Goal: Task Accomplishment & Management: Manage account settings

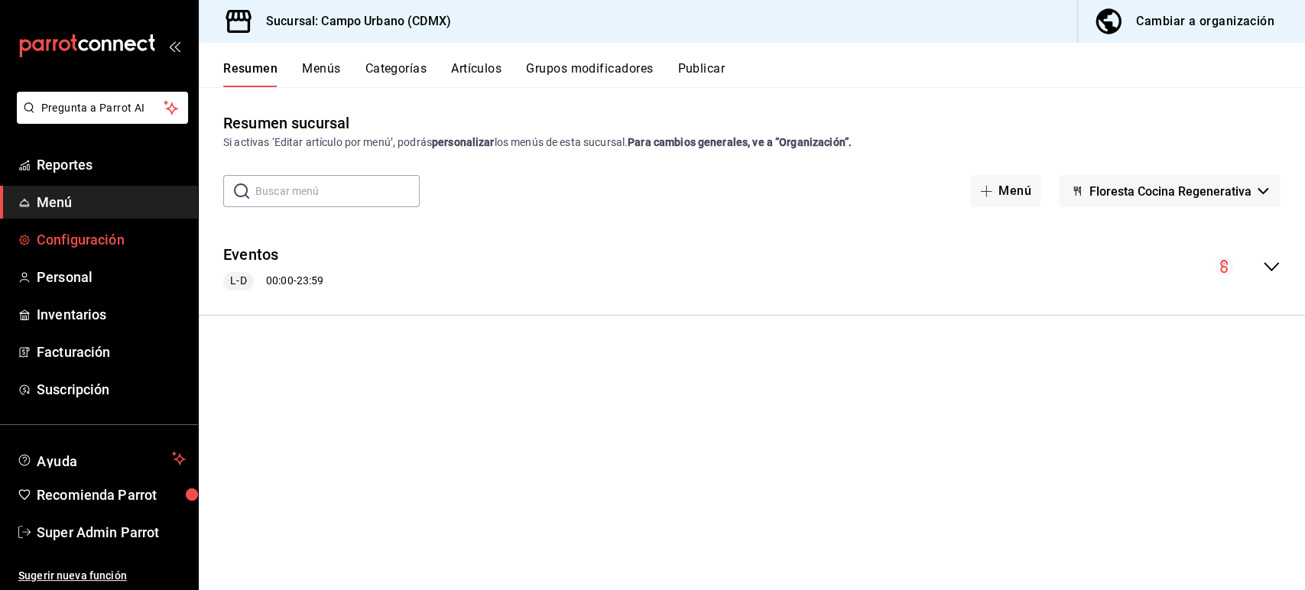
click at [86, 240] on span "Configuración" at bounding box center [111, 239] width 149 height 21
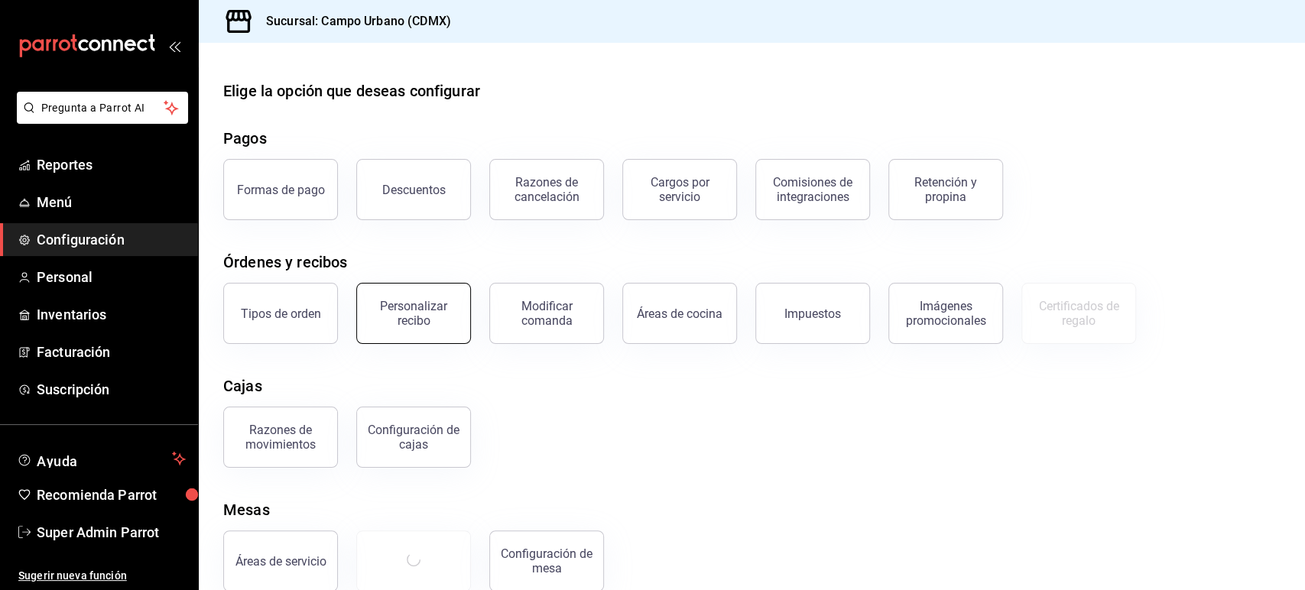
click at [453, 311] on div "Personalizar recibo" at bounding box center [413, 313] width 95 height 29
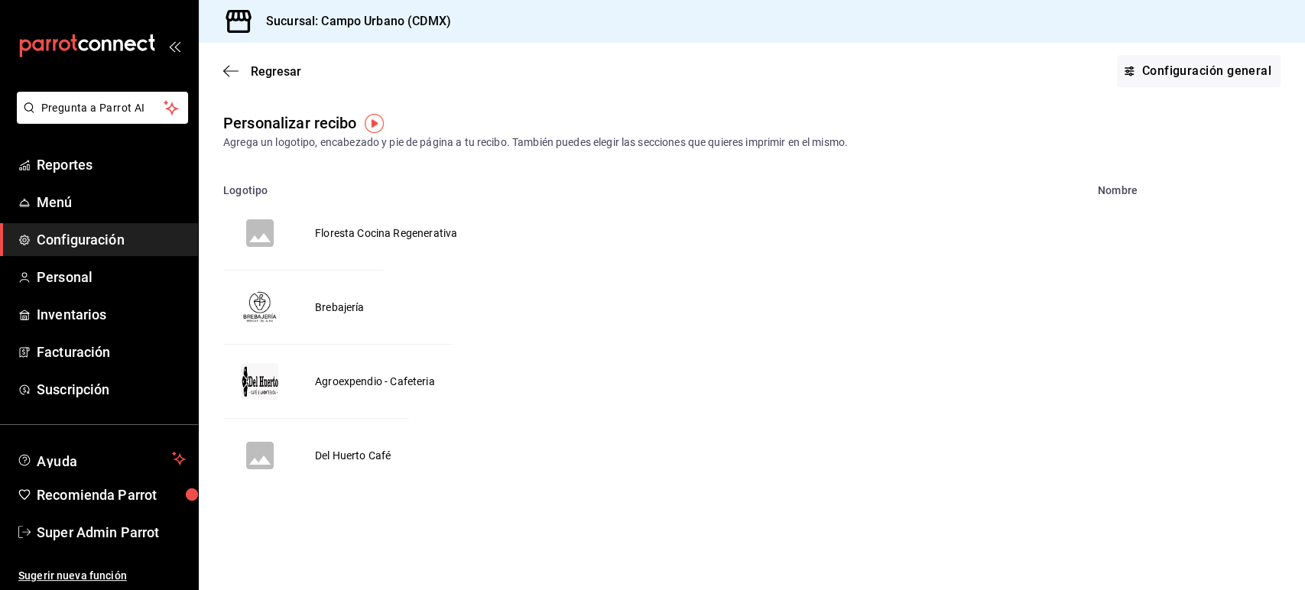
click at [367, 451] on td "Del Huerto Café" at bounding box center [353, 456] width 112 height 74
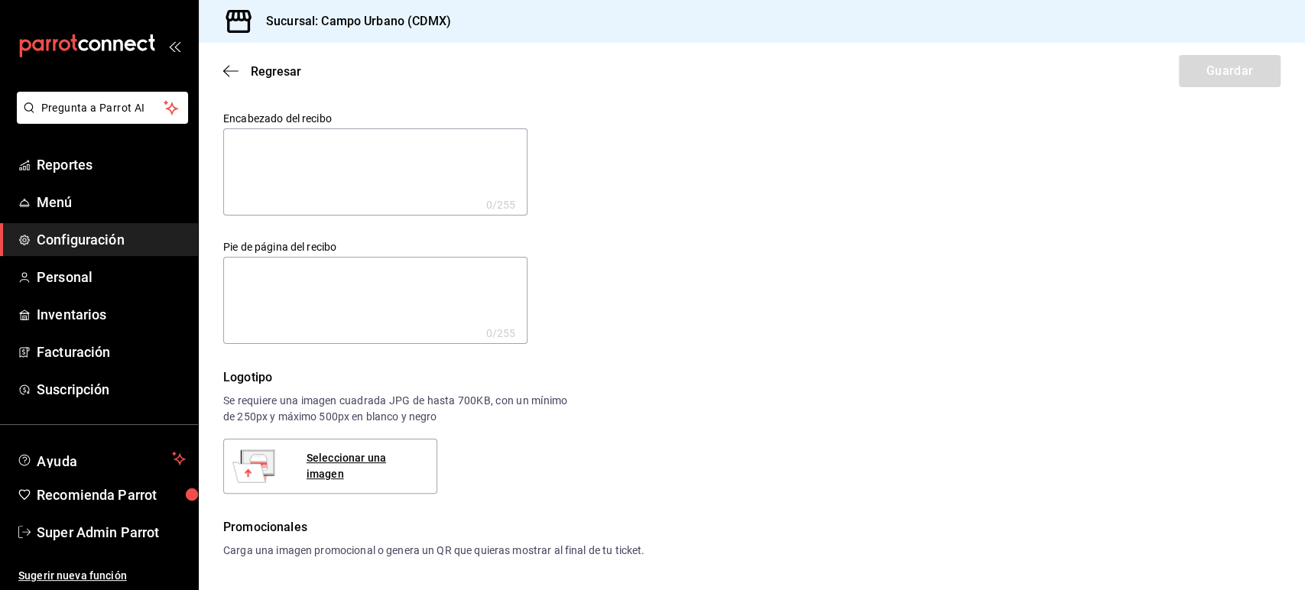
click at [1173, 495] on div "Encabezado del recibo x 0 /255 Encabezado del recibo Pie de página del recibo x…" at bounding box center [751, 474] width 1057 height 725
click at [1141, 394] on div "Logotipo Se requiere una imagen cuadrada JPG de hasta 700KB, con un mínimo de 2…" at bounding box center [751, 430] width 1057 height 125
click at [226, 69] on icon "button" at bounding box center [226, 71] width 6 height 11
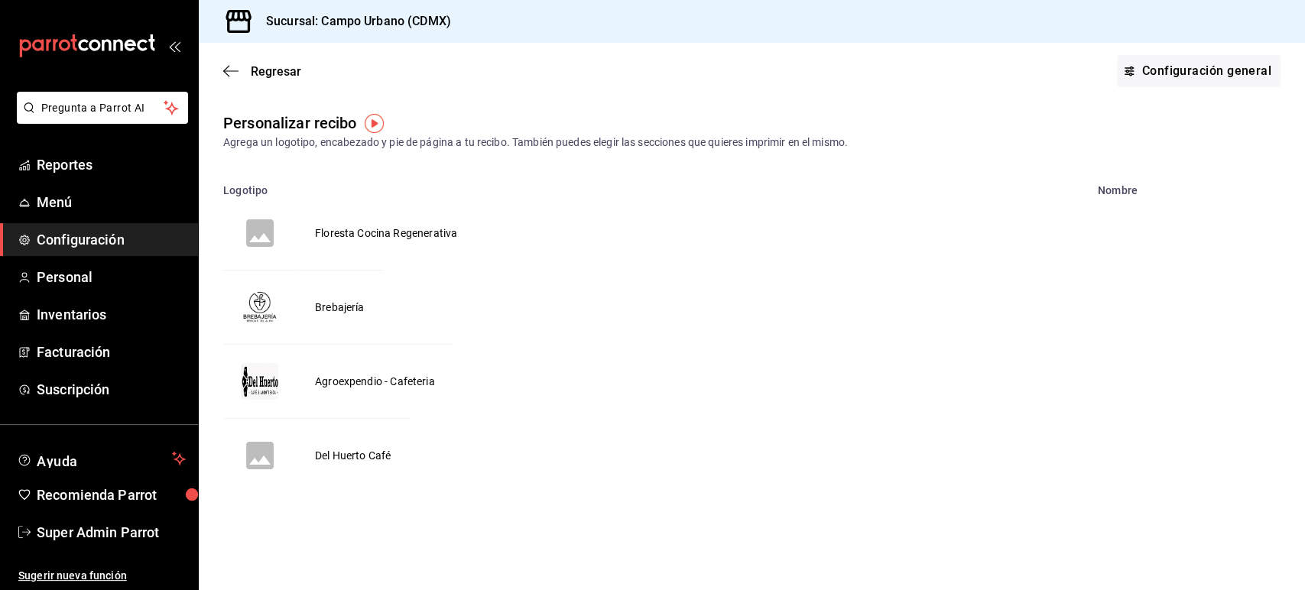
click at [361, 457] on td "Del Huerto Café" at bounding box center [353, 456] width 112 height 74
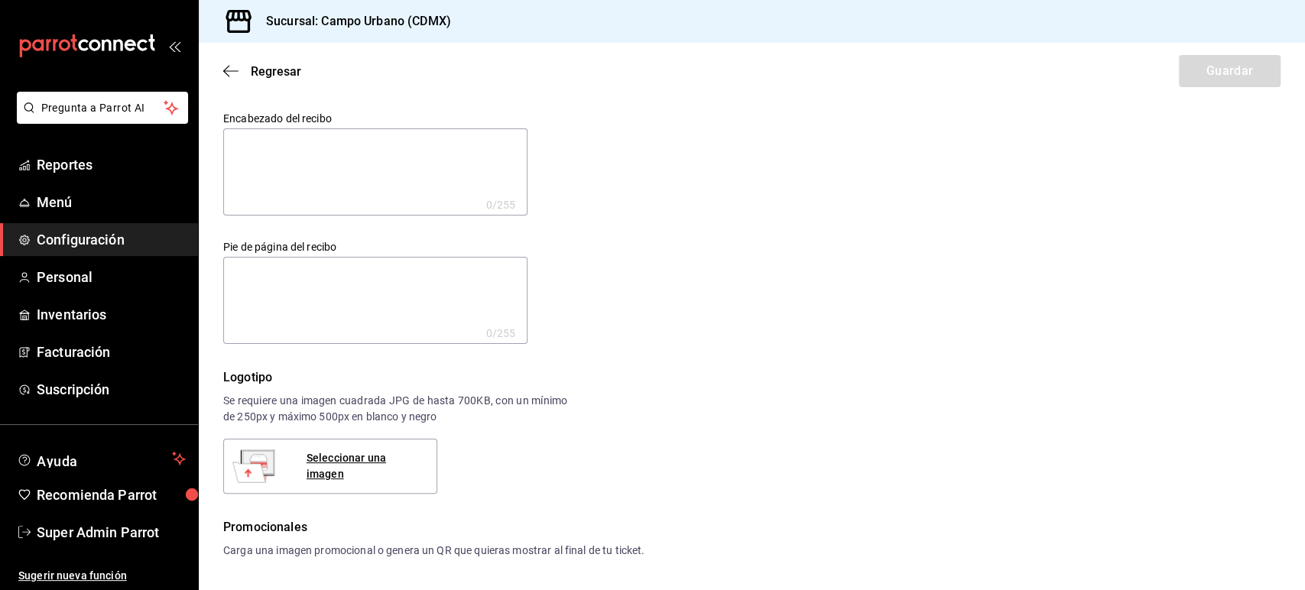
click at [236, 56] on div "Regresar Guardar" at bounding box center [752, 71] width 1106 height 57
click at [229, 74] on icon "button" at bounding box center [230, 71] width 15 height 14
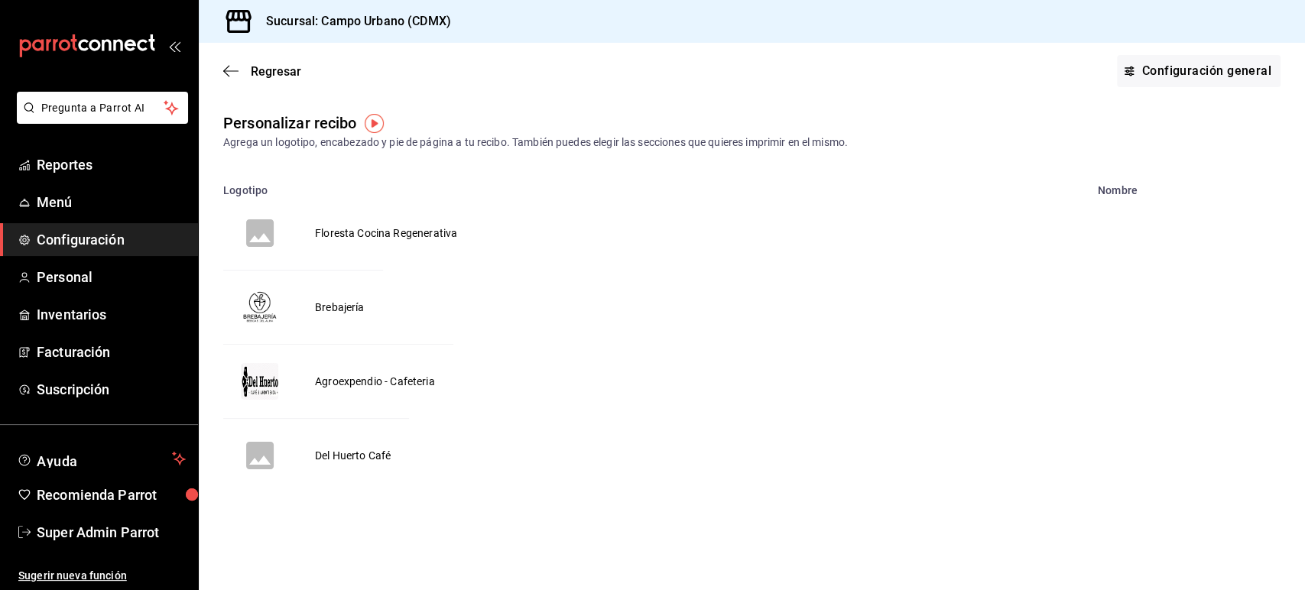
click at [345, 239] on td "Floresta Cocina Regenerativa" at bounding box center [386, 232] width 179 height 73
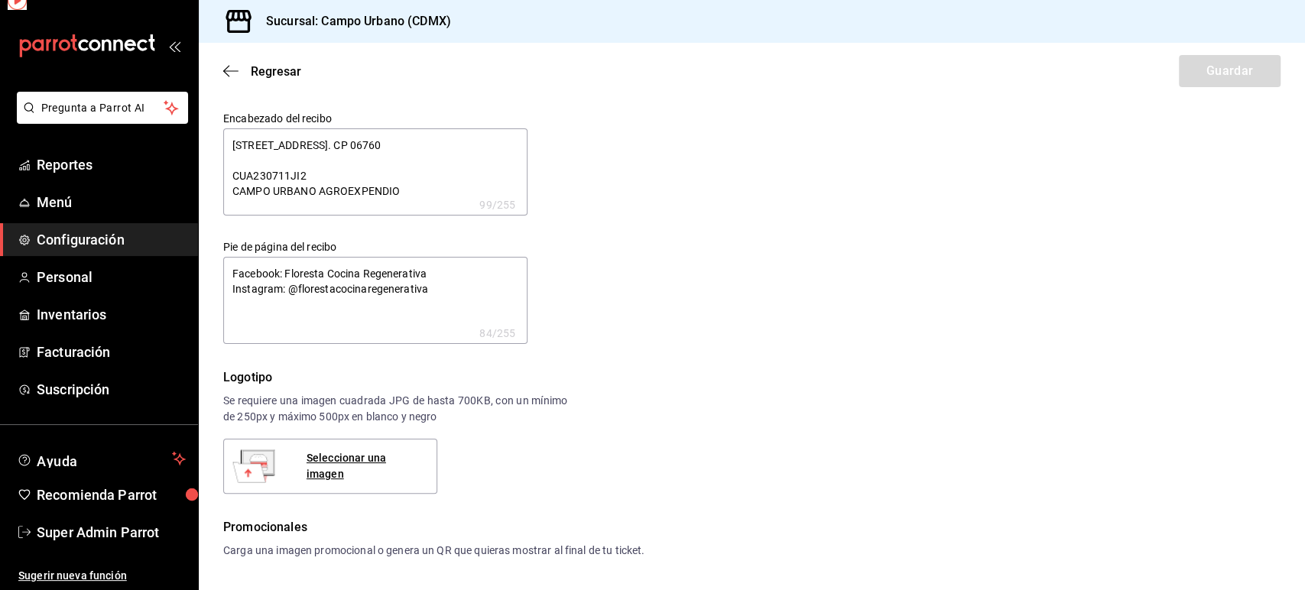
type textarea "x"
click at [236, 73] on icon "button" at bounding box center [230, 71] width 15 height 14
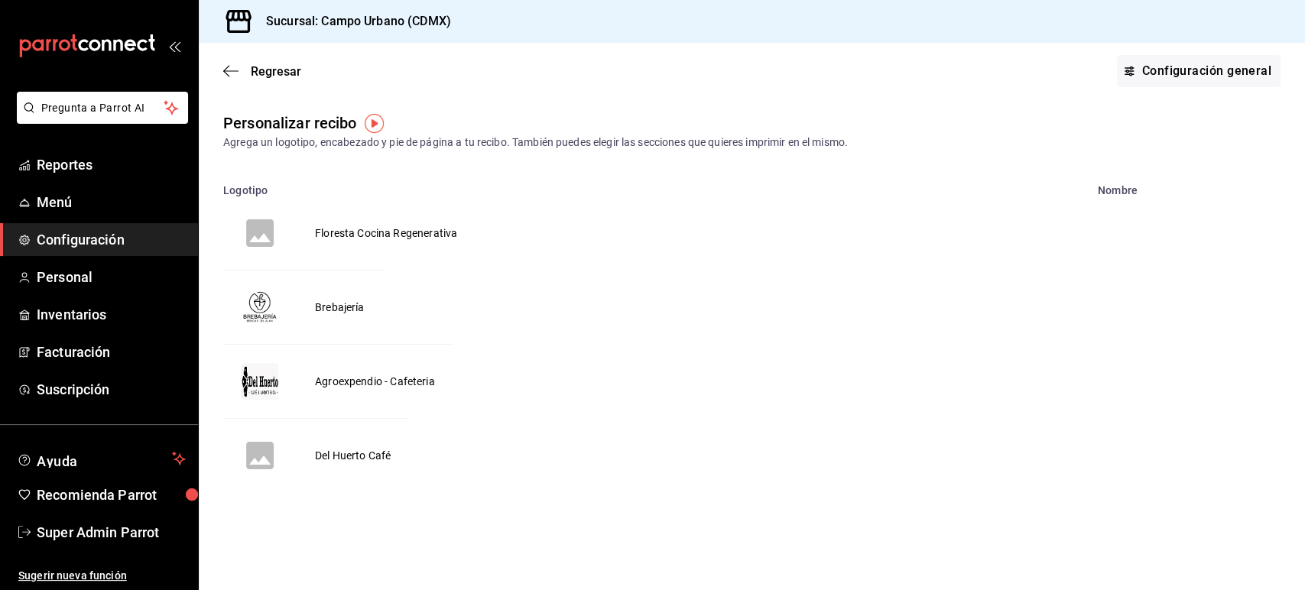
click at [339, 303] on td "Brebajería" at bounding box center [340, 308] width 86 height 74
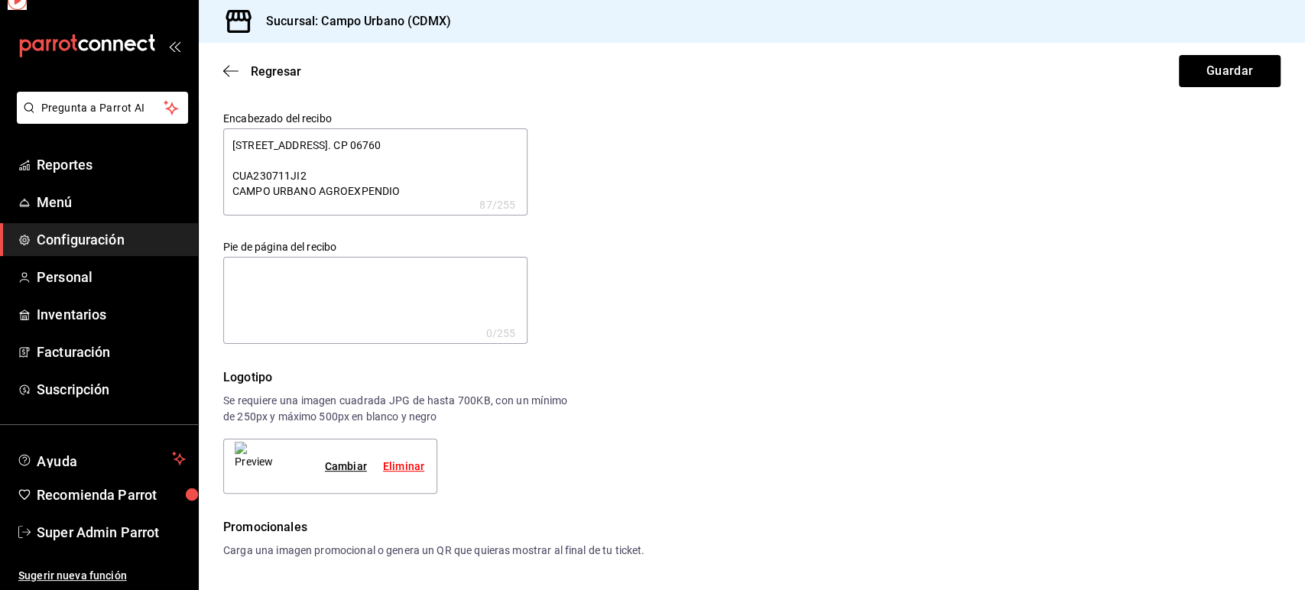
type textarea "x"
click at [235, 73] on icon "button" at bounding box center [230, 71] width 15 height 14
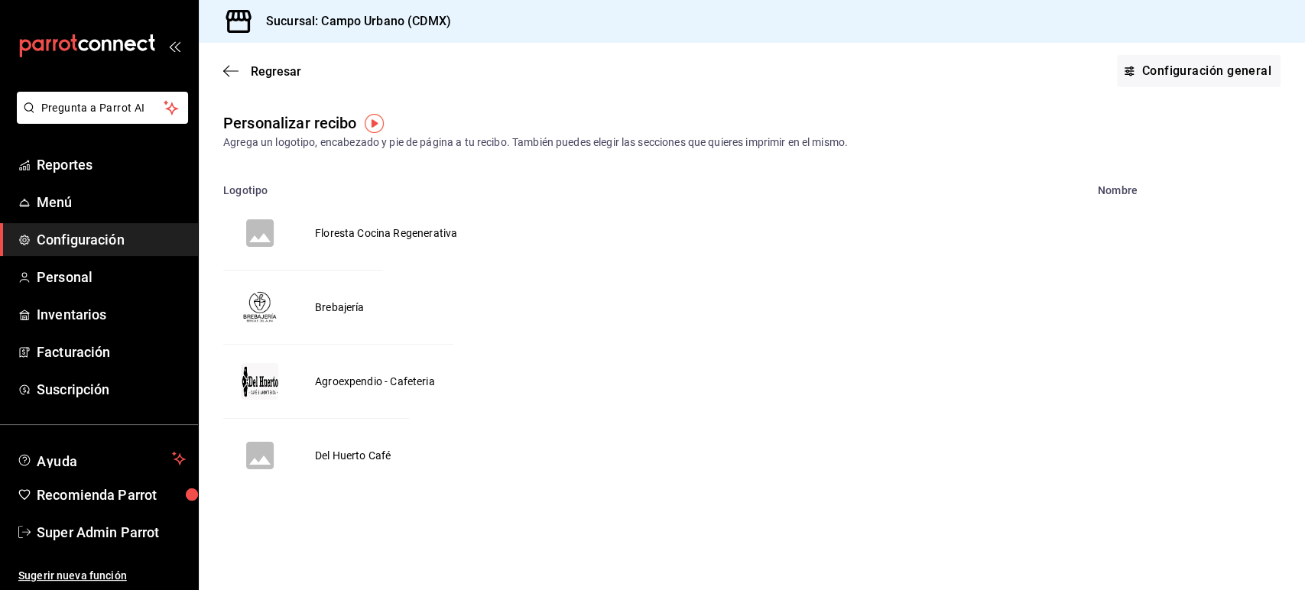
click at [361, 384] on td "Agroexpendio - Cafeteria" at bounding box center [375, 382] width 157 height 74
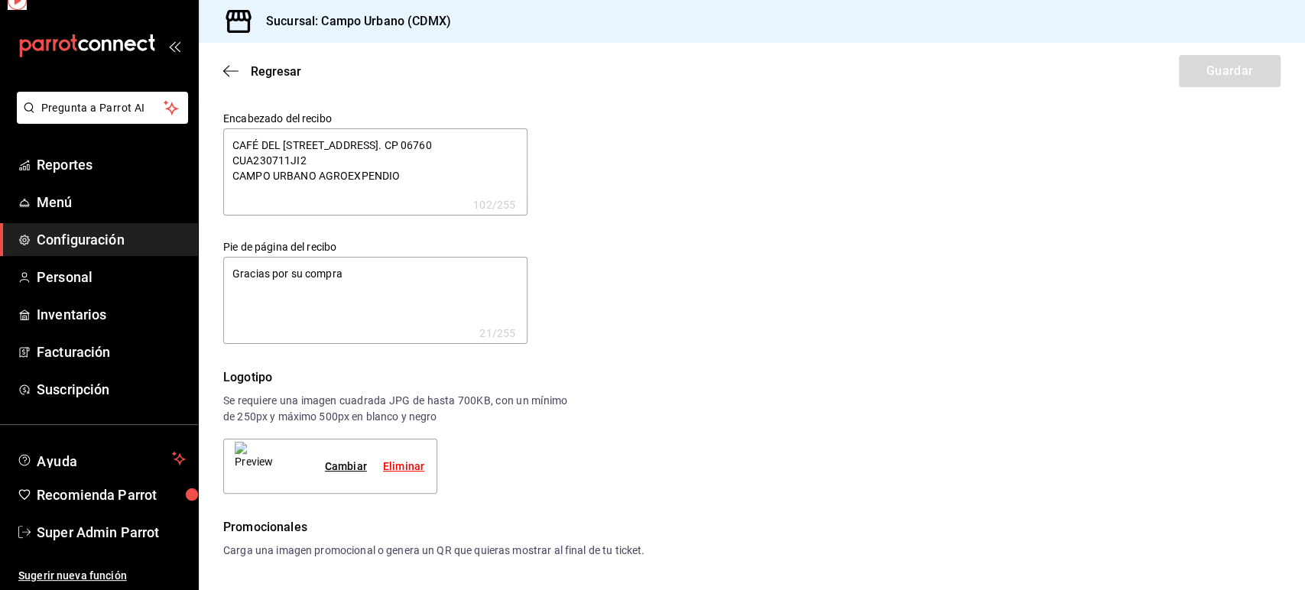
type textarea "x"
click at [232, 69] on icon "button" at bounding box center [230, 71] width 15 height 14
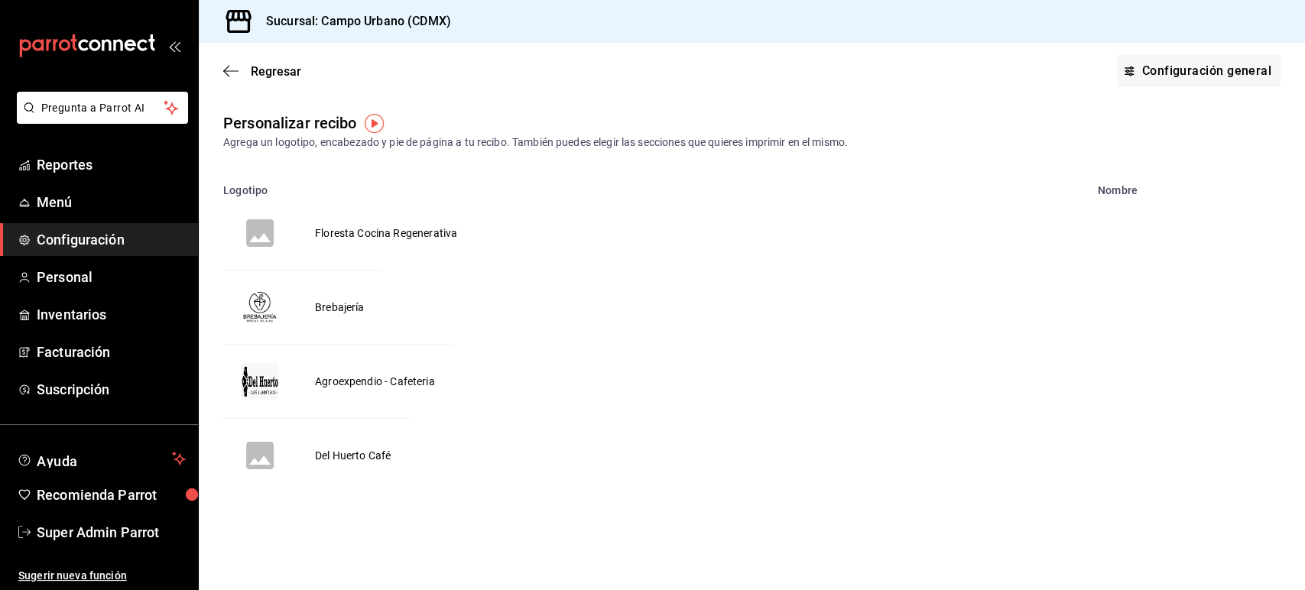
click at [362, 459] on td "Del Huerto Café" at bounding box center [353, 456] width 112 height 74
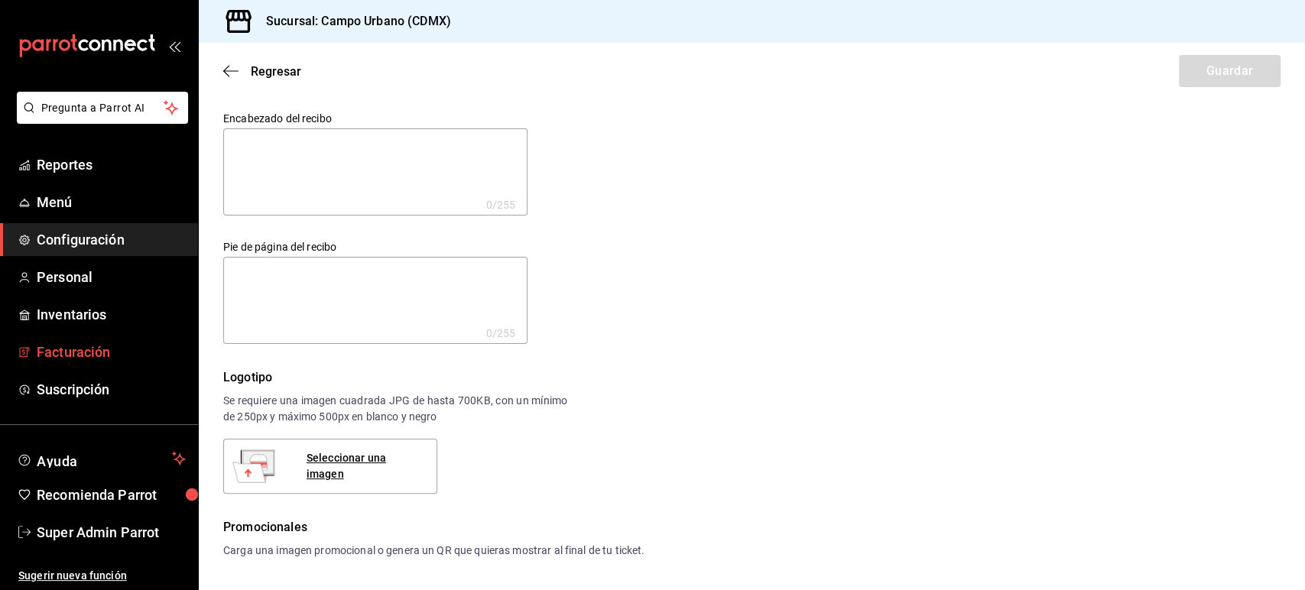
click at [77, 346] on span "Facturación" at bounding box center [111, 352] width 149 height 21
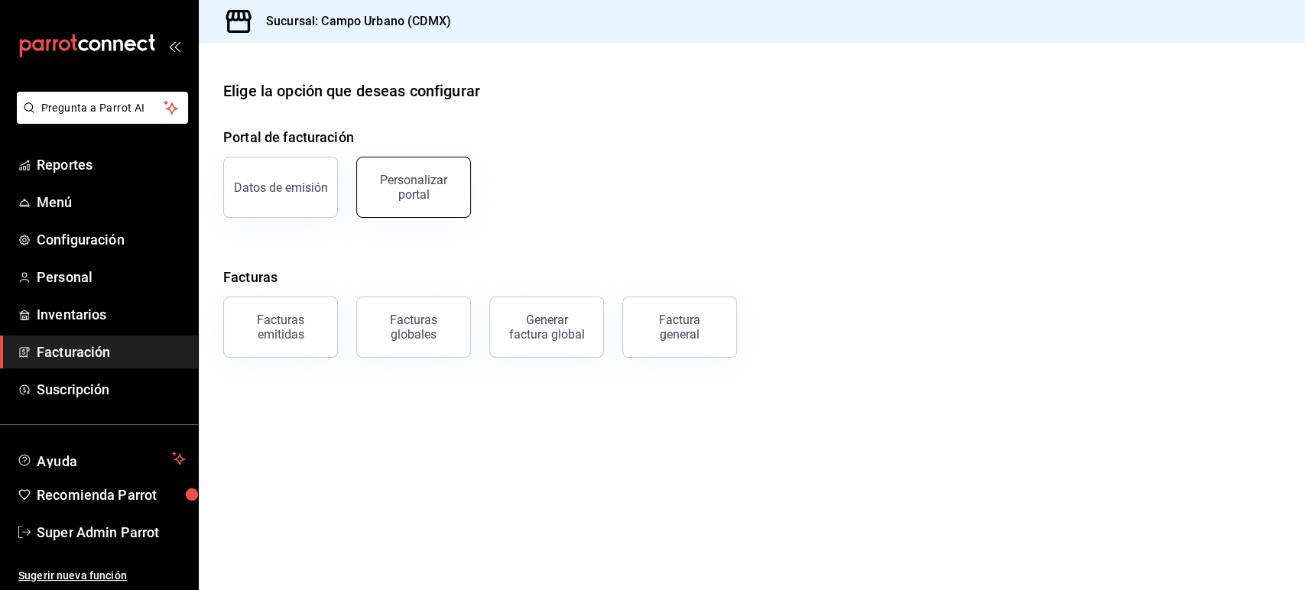
click at [404, 175] on div "Personalizar portal" at bounding box center [413, 187] width 95 height 29
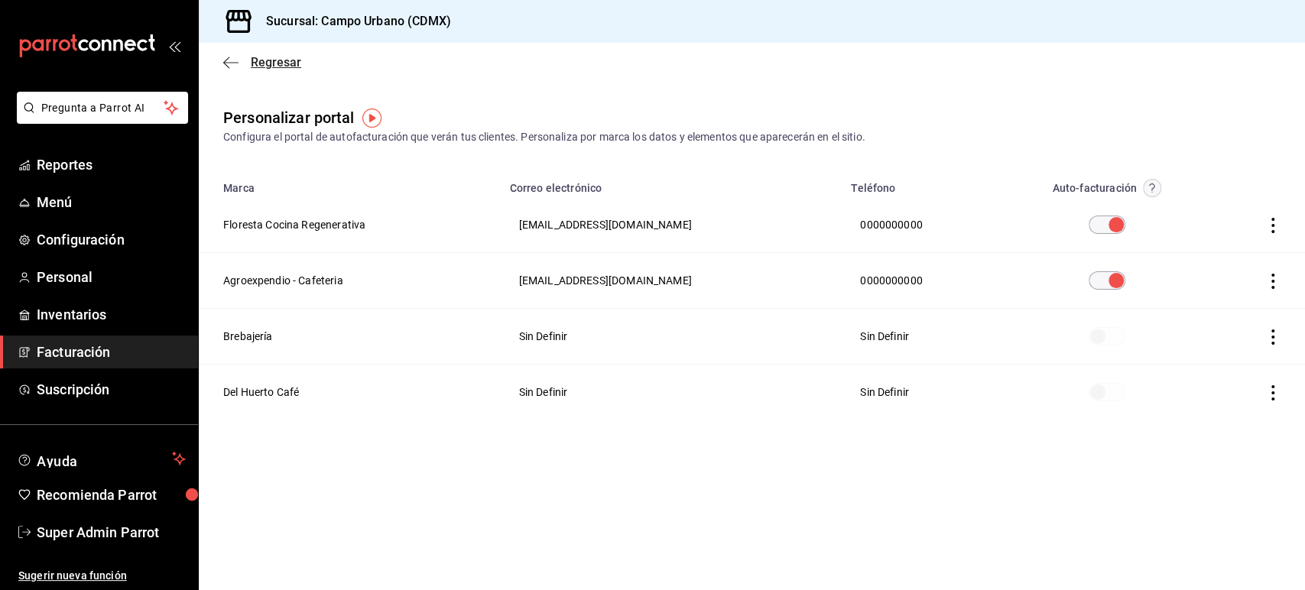
click at [229, 64] on icon "button" at bounding box center [230, 63] width 15 height 14
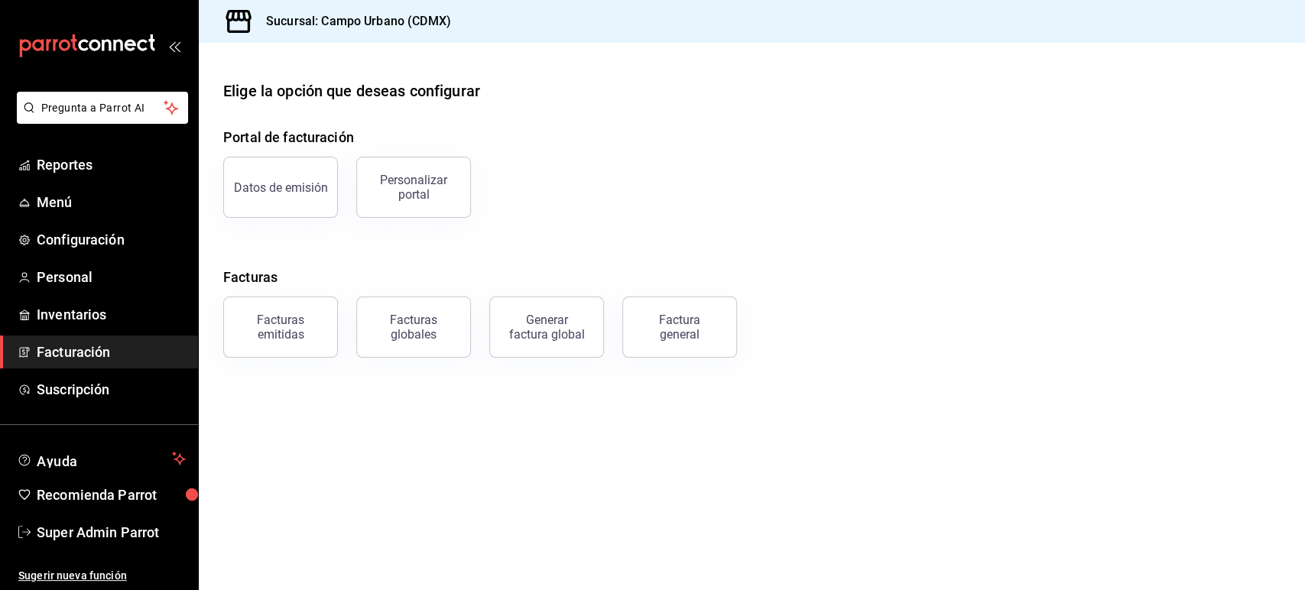
click at [421, 218] on div "Portal de facturación Datos de emisión Personalizar portal Facturas Facturas em…" at bounding box center [751, 242] width 1057 height 231
click at [421, 200] on div "Personalizar portal" at bounding box center [413, 187] width 95 height 29
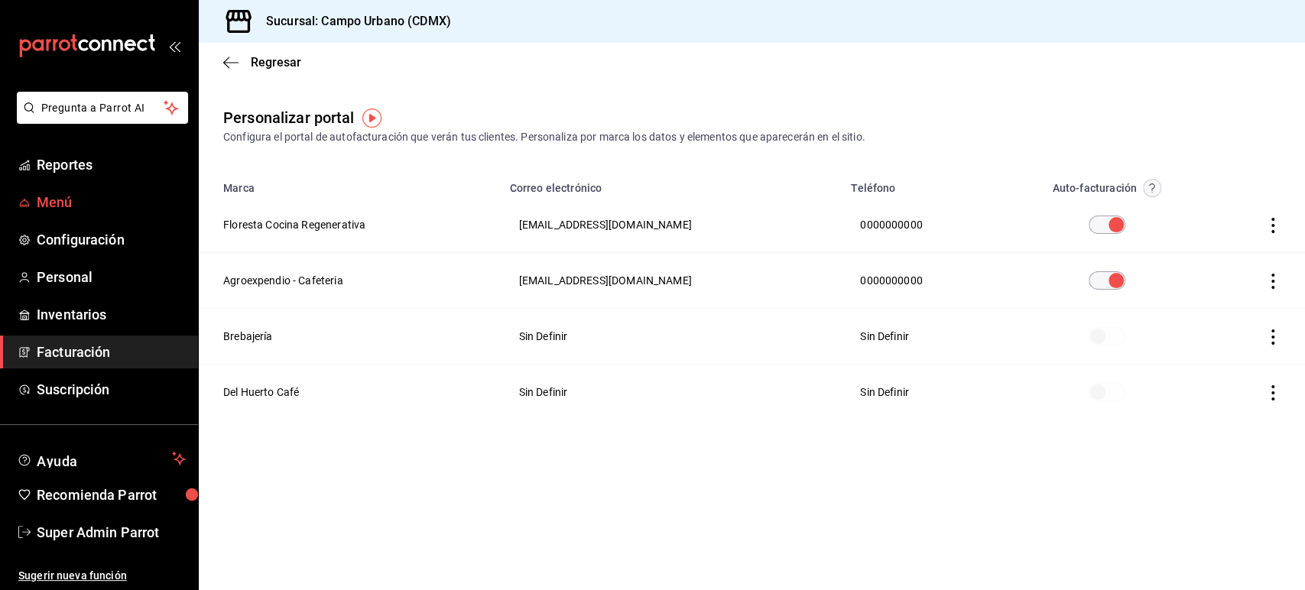
click at [57, 190] on link "Menú" at bounding box center [99, 202] width 198 height 33
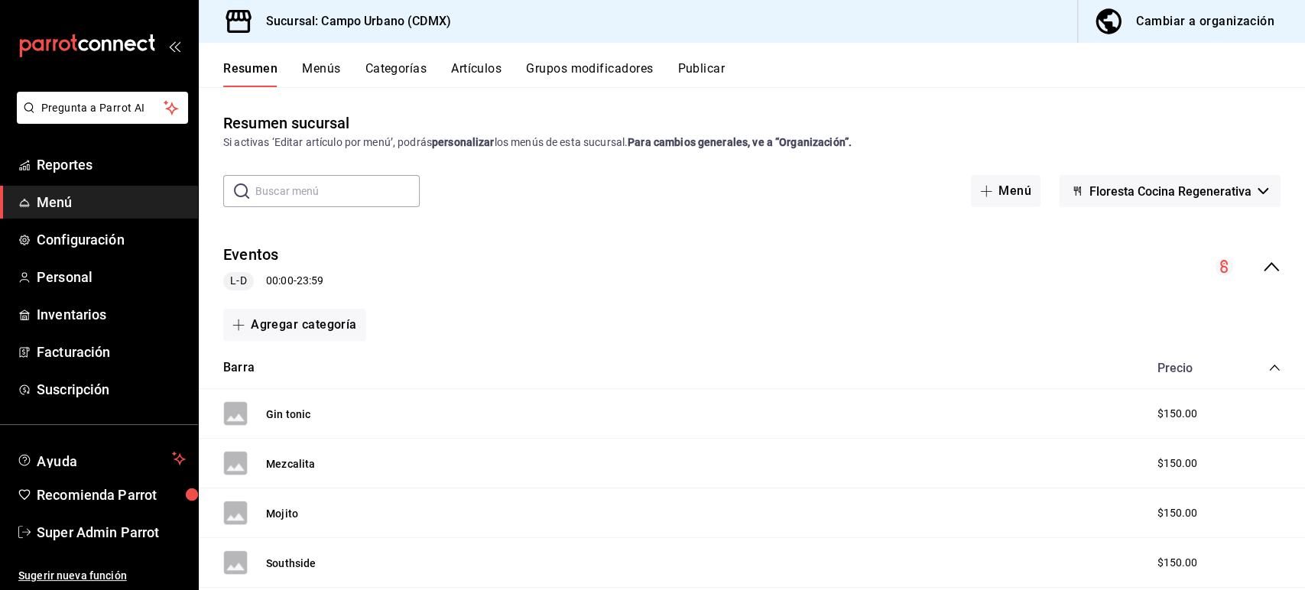
click at [1264, 270] on icon "collapse-menu-row" at bounding box center [1271, 266] width 15 height 9
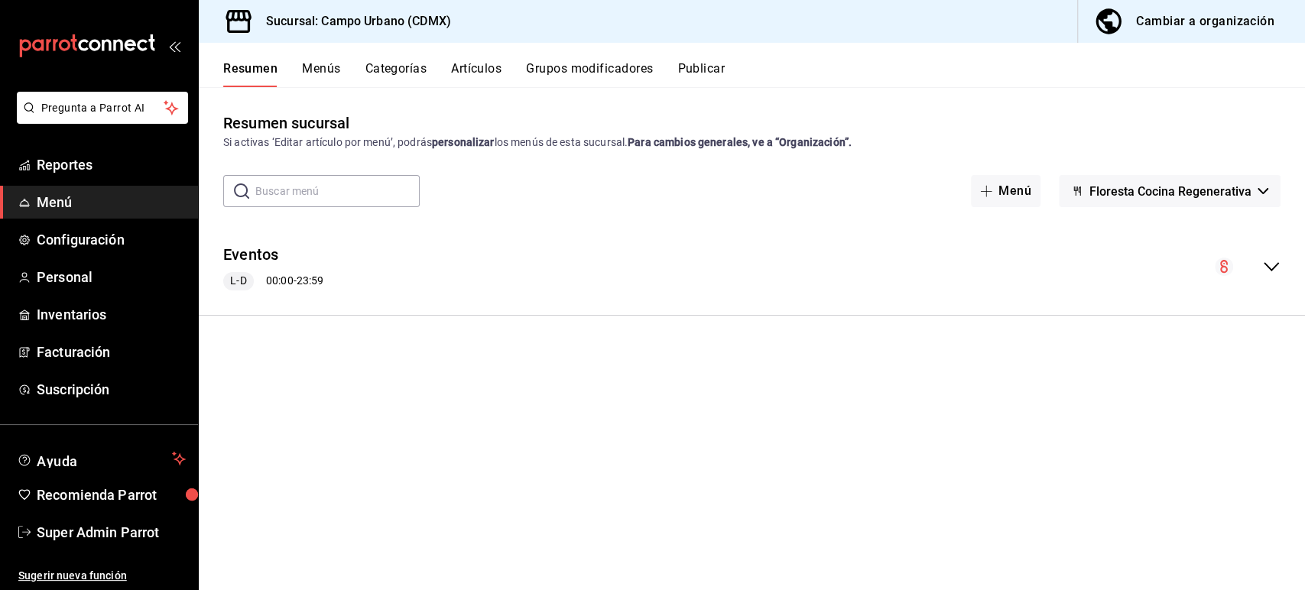
click at [1201, 193] on span "Floresta Cocina Regenerativa" at bounding box center [1170, 191] width 162 height 15
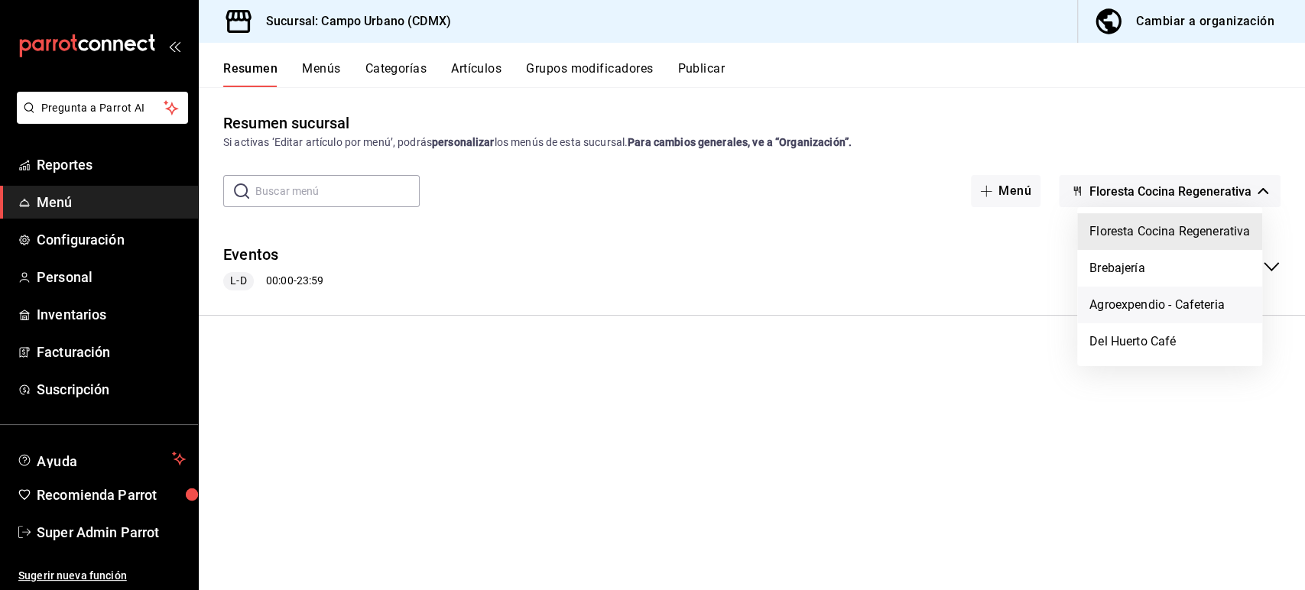
click at [1183, 300] on li "Agroexpendio - Cafeteria" at bounding box center [1169, 305] width 185 height 37
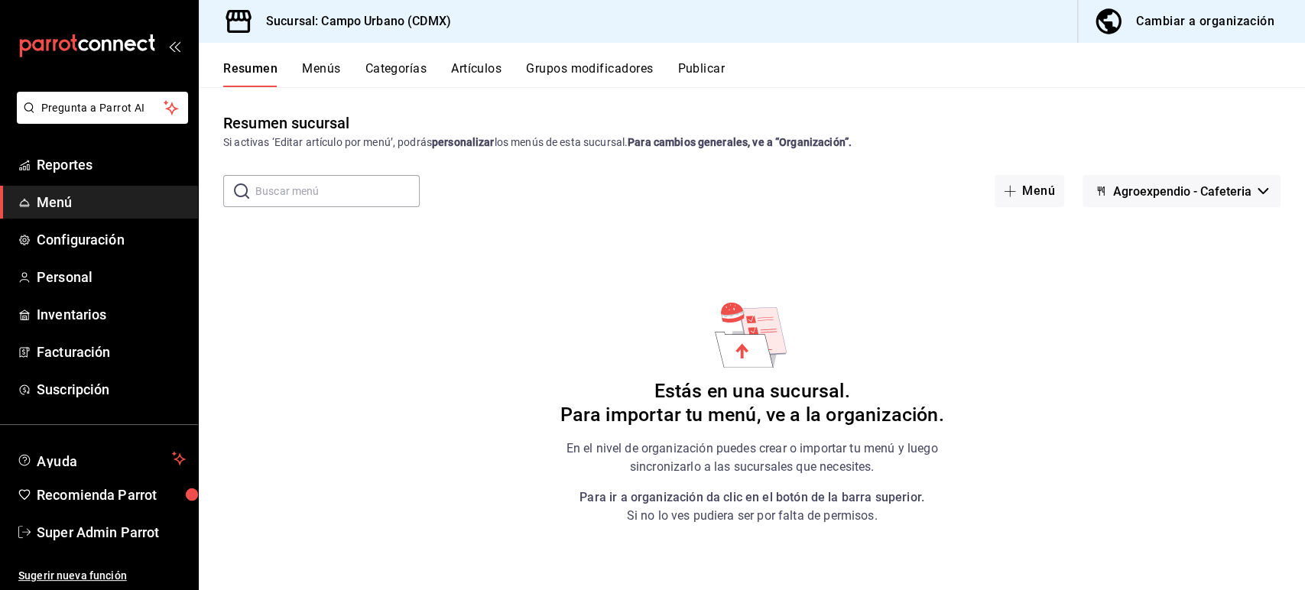
click at [777, 387] on h6 "Estás en una sucursal. Para importar tu menú, ve a la organización." at bounding box center [752, 403] width 384 height 47
click at [1180, 196] on span "Agroexpendio - Cafeteria" at bounding box center [1182, 191] width 138 height 15
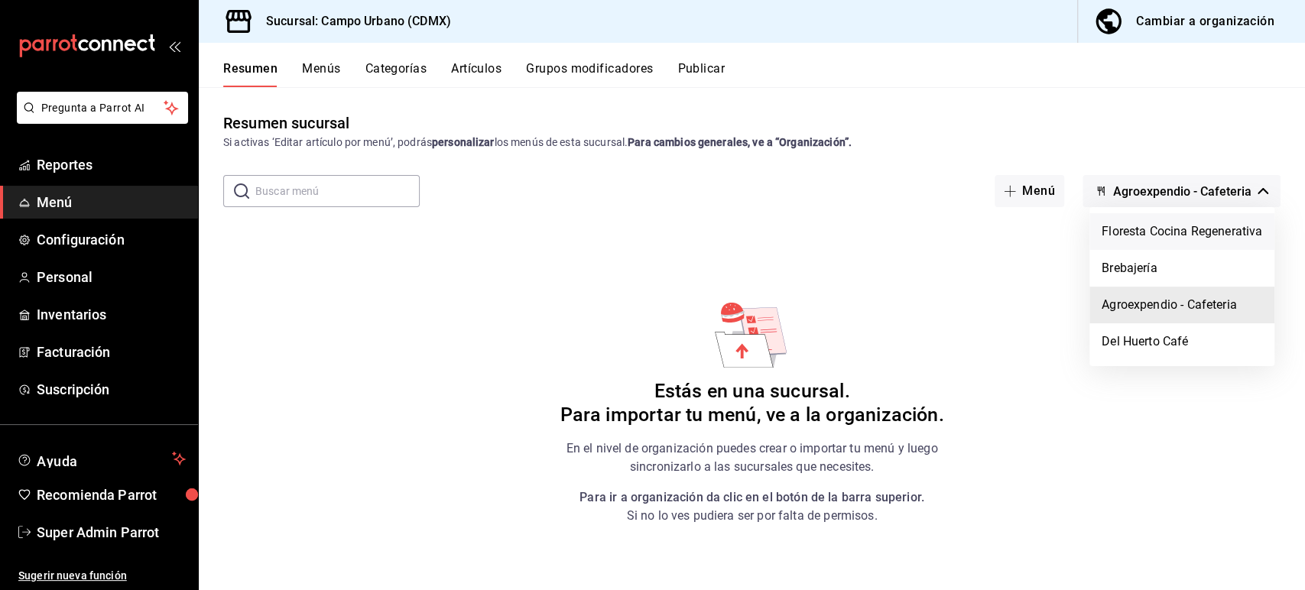
click at [1154, 237] on li "Floresta Cocina Regenerativa" at bounding box center [1181, 231] width 185 height 37
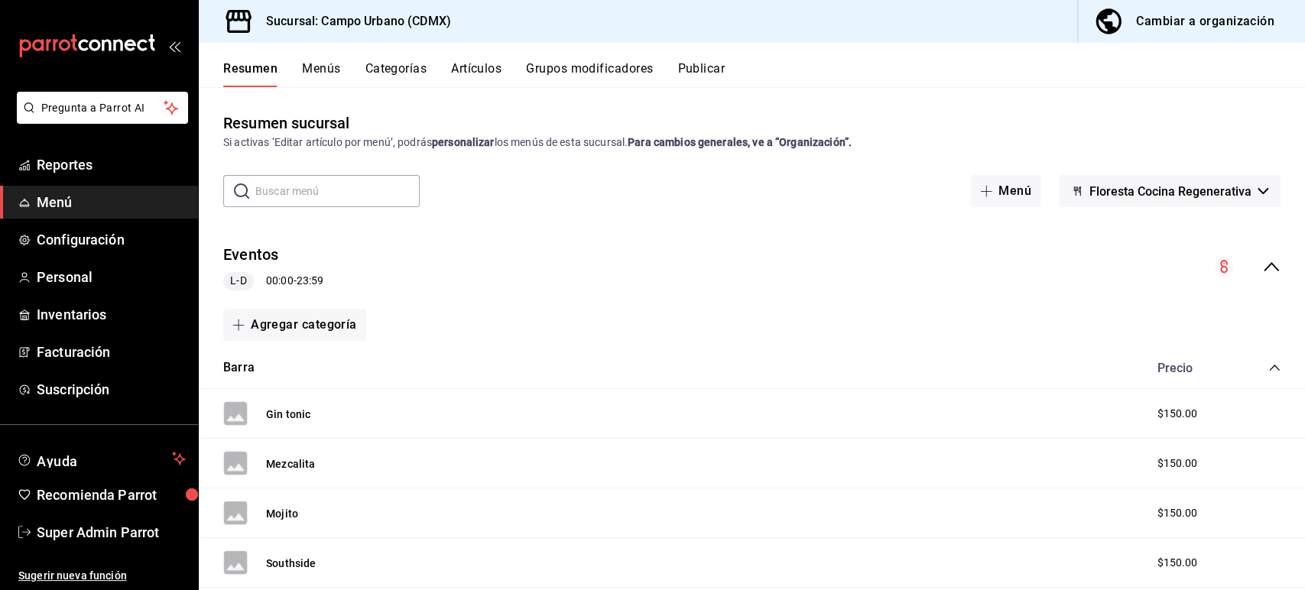
click at [1264, 263] on icon "collapse-menu-row" at bounding box center [1271, 266] width 15 height 9
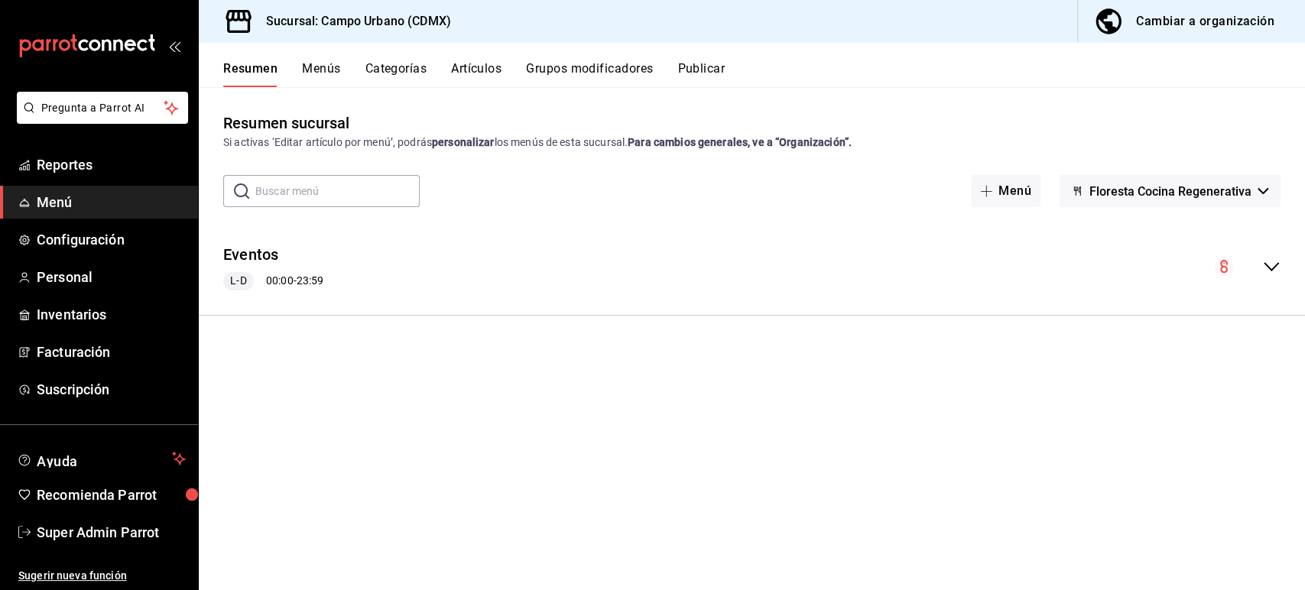
click at [1132, 190] on span "Floresta Cocina Regenerativa" at bounding box center [1170, 191] width 162 height 15
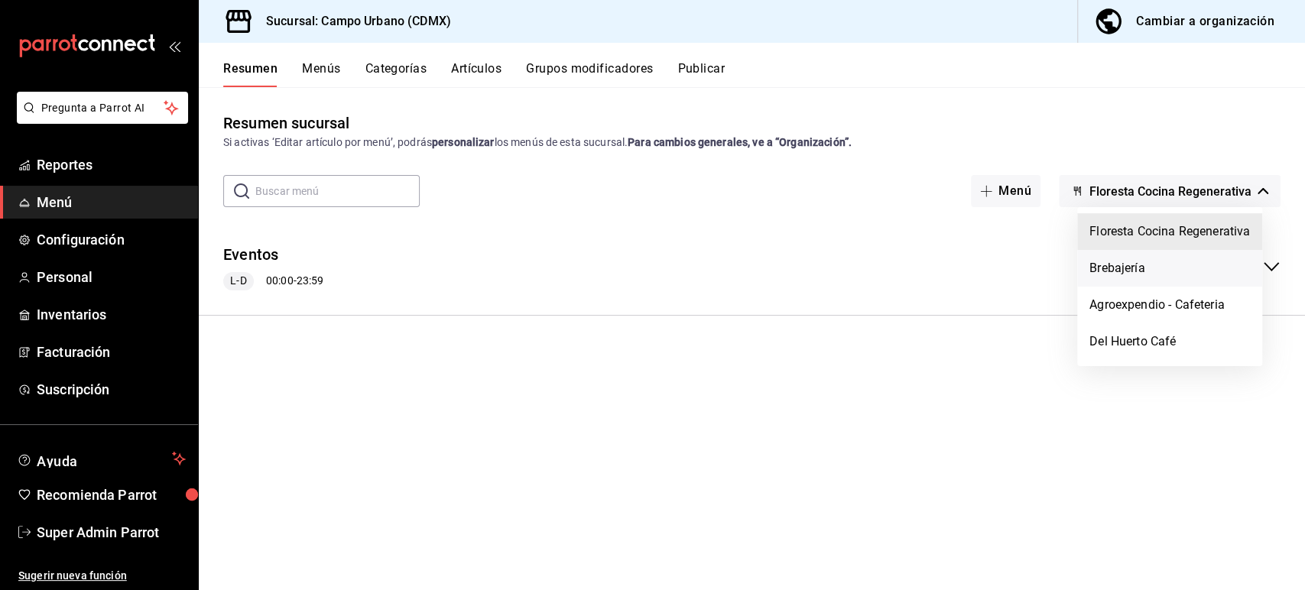
click at [1144, 266] on li "Brebajería" at bounding box center [1169, 268] width 185 height 37
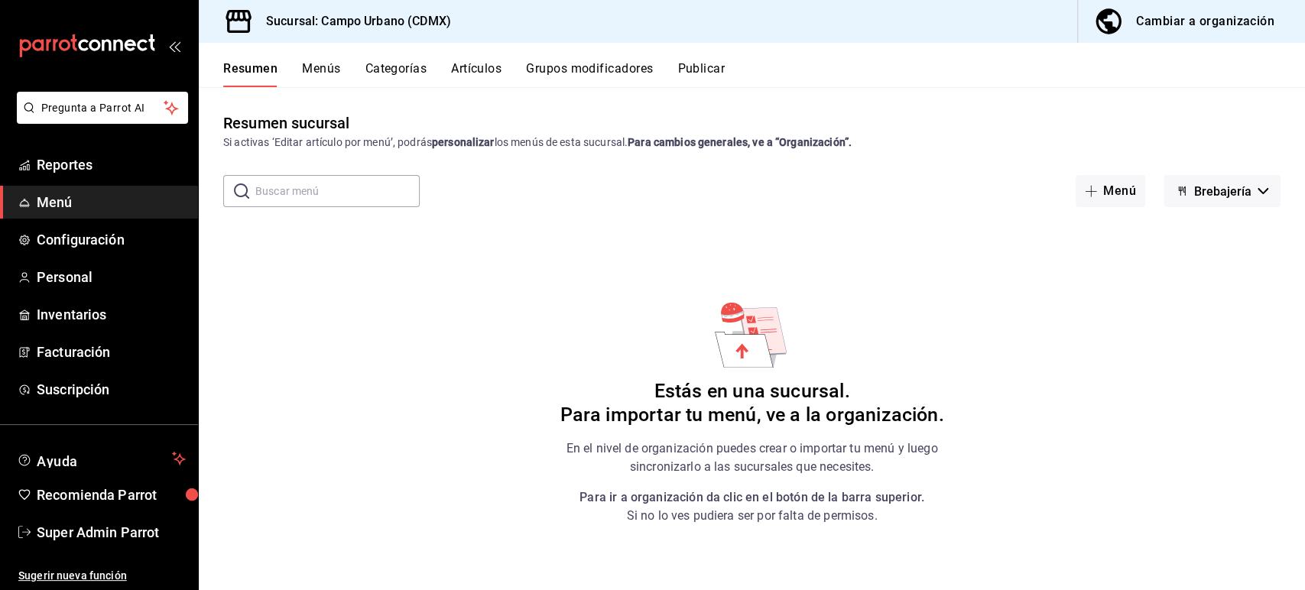
click at [1212, 189] on span "Brebajería" at bounding box center [1222, 191] width 57 height 15
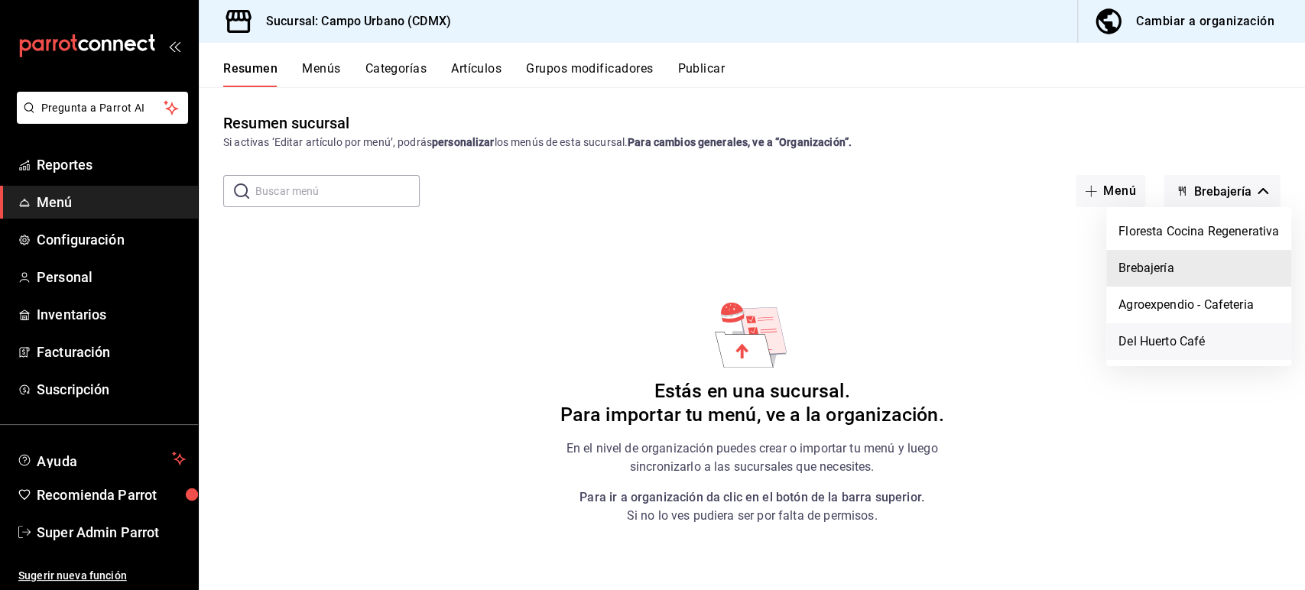
click at [1164, 339] on li "Del Huerto Café" at bounding box center [1198, 341] width 185 height 37
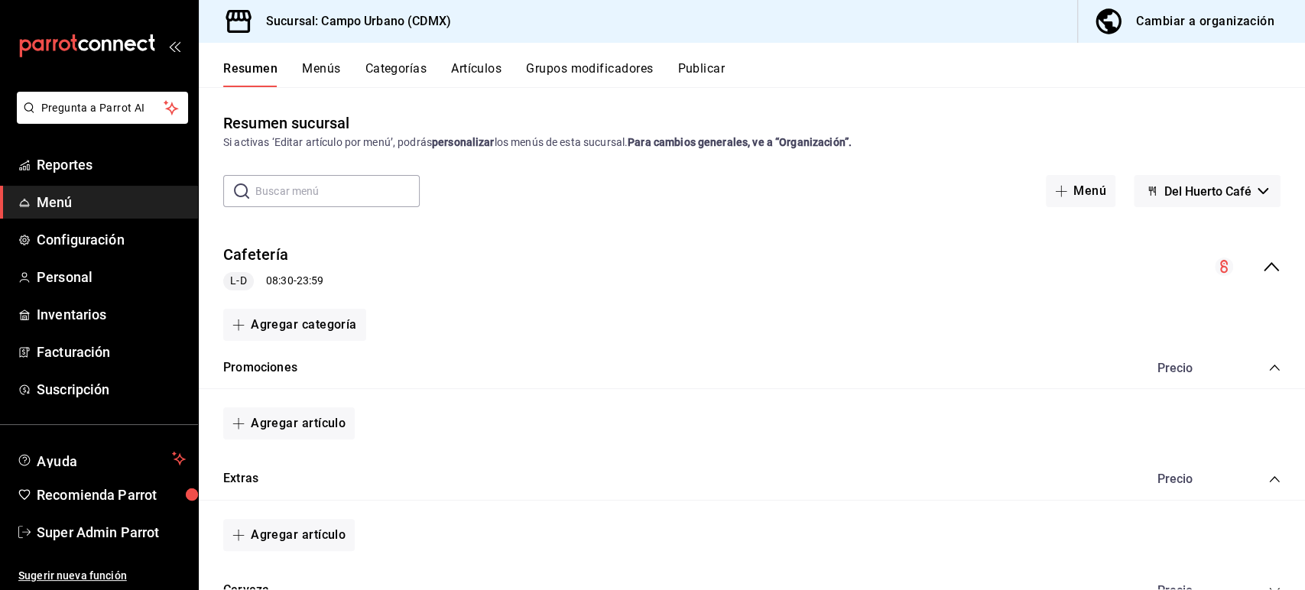
click at [1262, 267] on icon "collapse-menu-row" at bounding box center [1271, 267] width 18 height 18
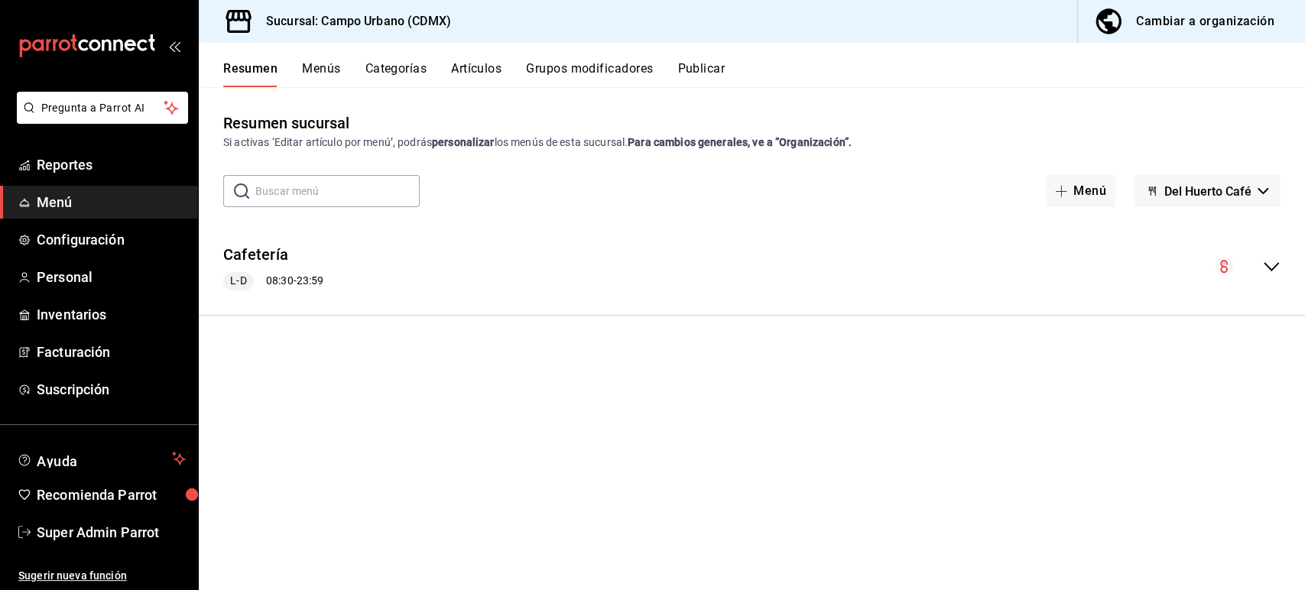
click at [1193, 191] on span "Del Huerto Café" at bounding box center [1207, 191] width 87 height 15
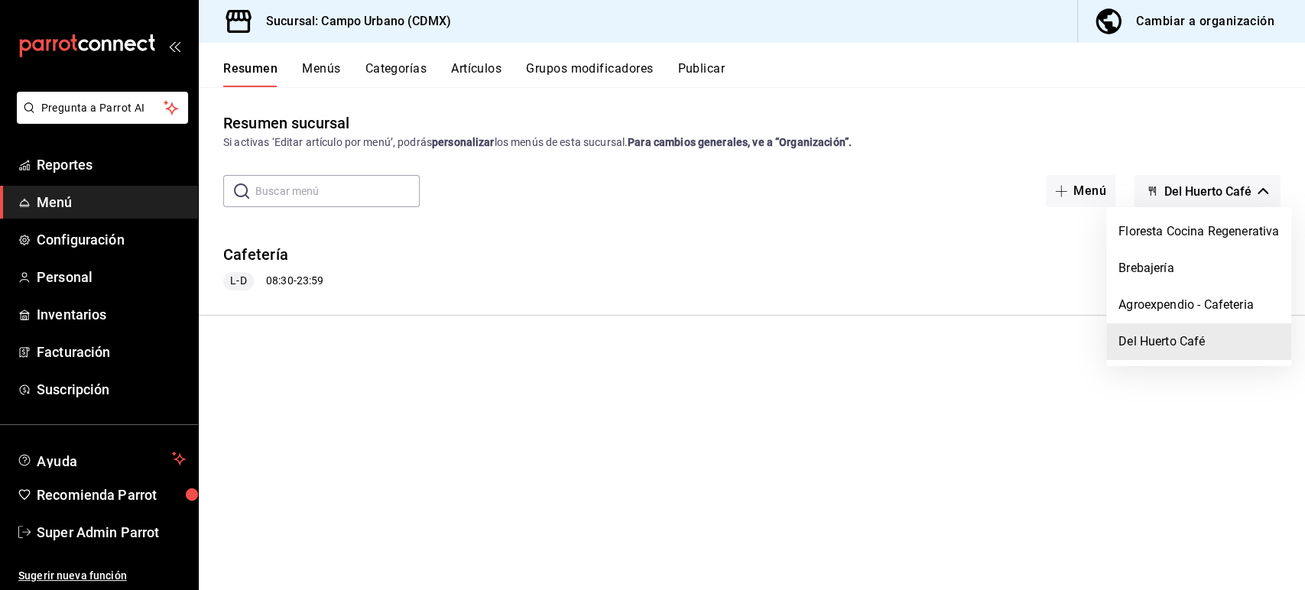
click at [1151, 349] on li "Del Huerto Café" at bounding box center [1198, 341] width 185 height 37
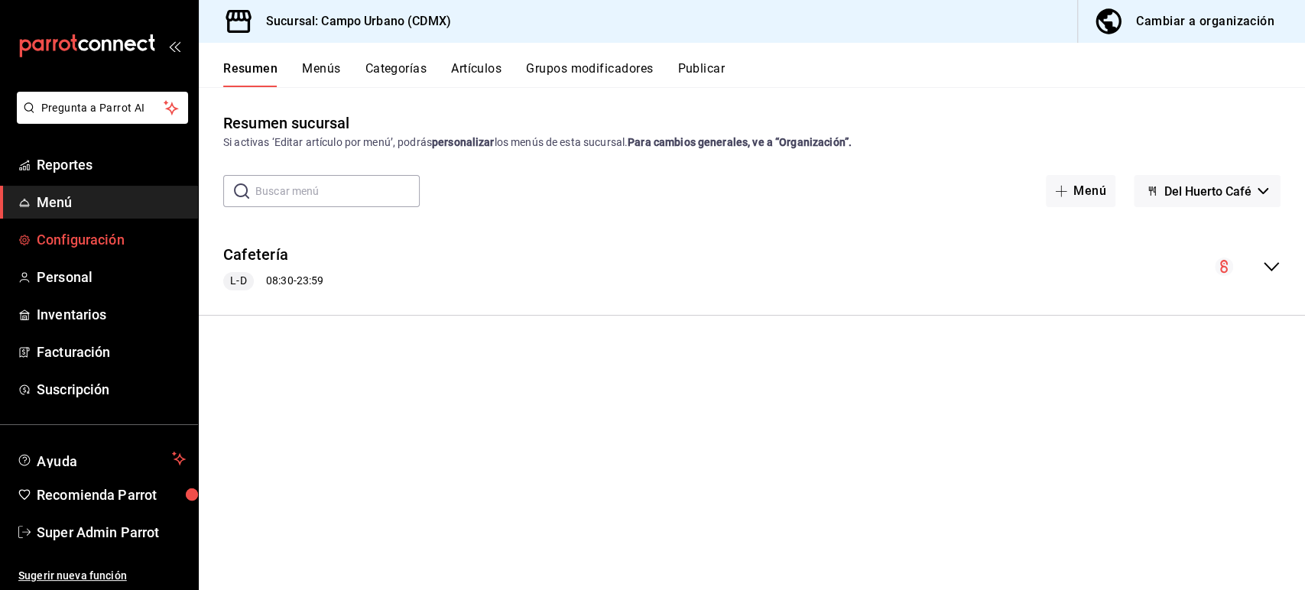
click at [101, 237] on span "Configuración" at bounding box center [111, 239] width 149 height 21
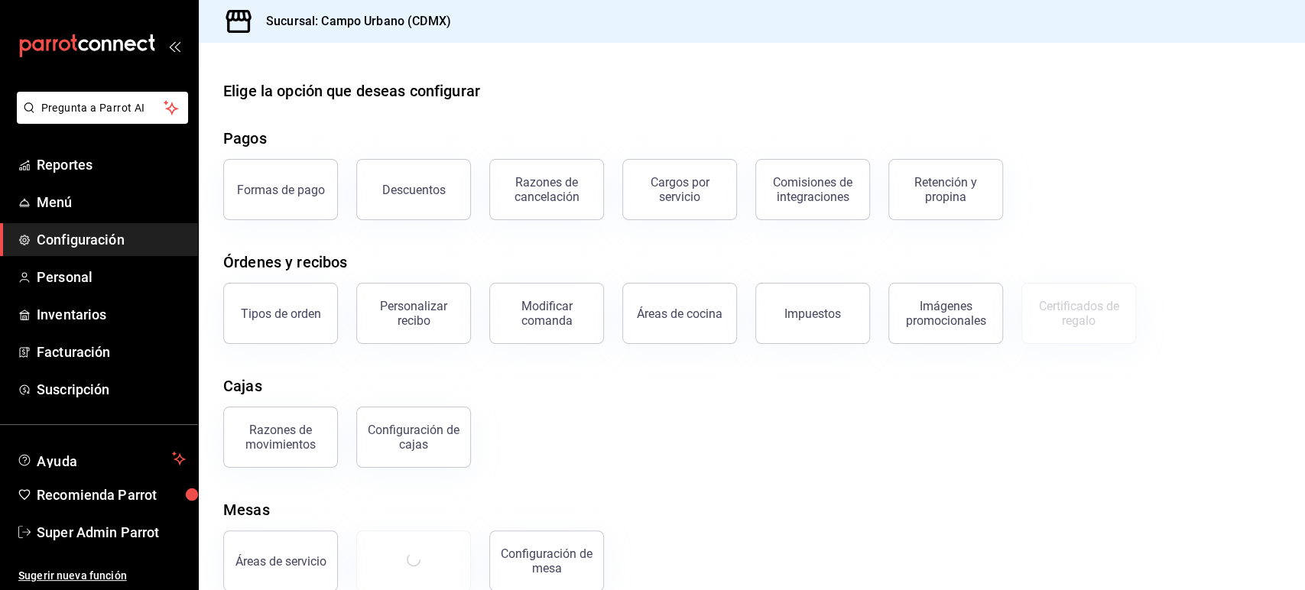
click at [471, 376] on div "Cajas" at bounding box center [751, 386] width 1057 height 23
drag, startPoint x: 403, startPoint y: 323, endPoint x: 385, endPoint y: 323, distance: 18.3
click at [385, 323] on div "Personalizar recibo" at bounding box center [413, 313] width 95 height 29
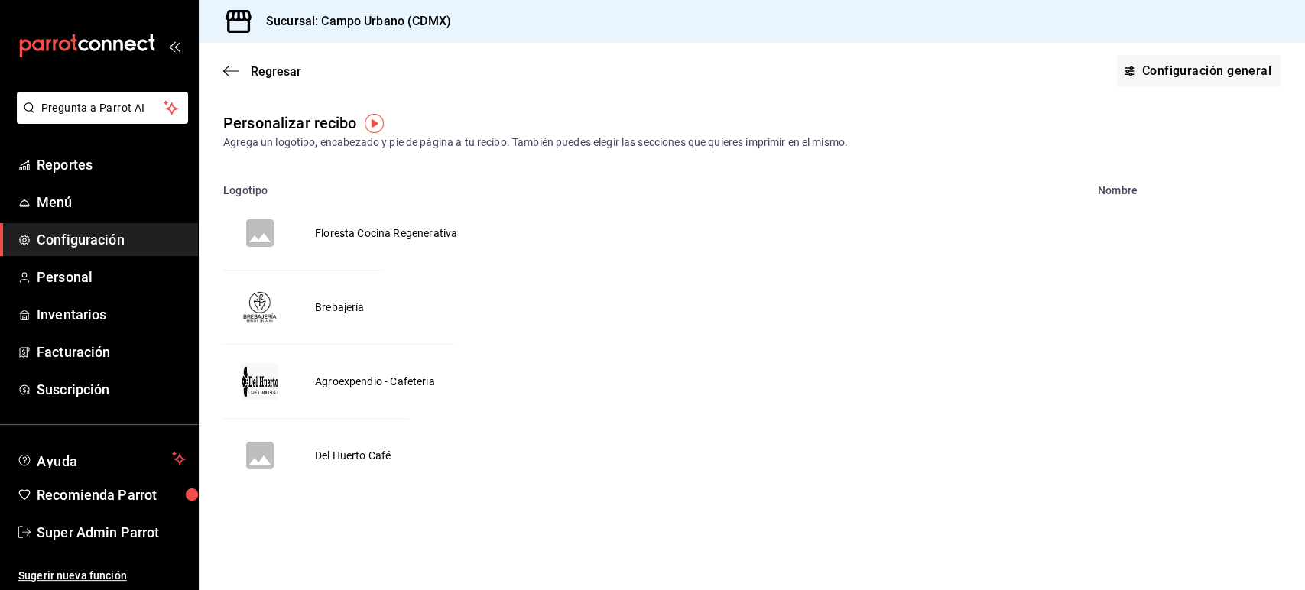
click at [357, 378] on td "Agroexpendio - Cafeteria" at bounding box center [375, 382] width 157 height 74
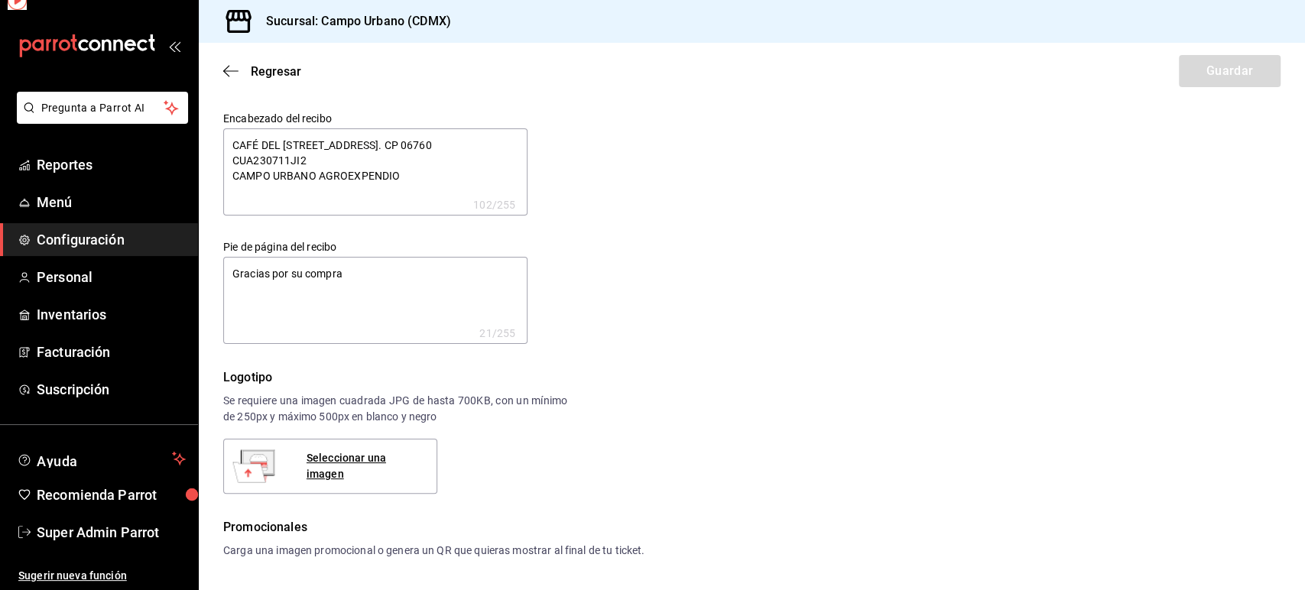
type textarea "x"
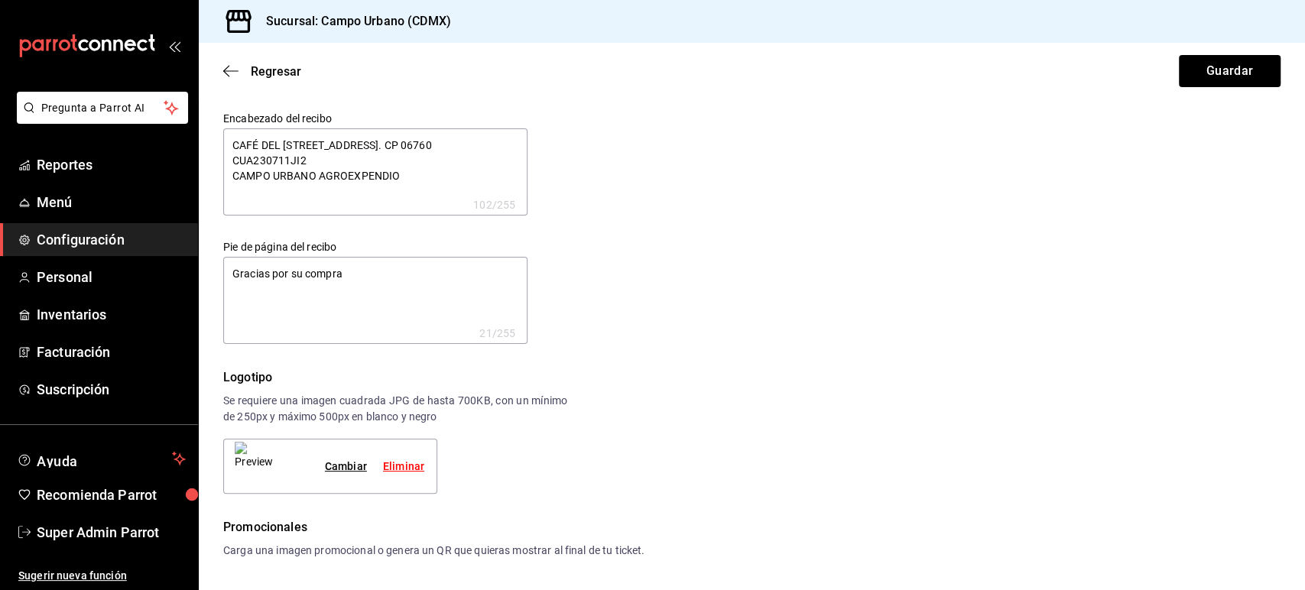
type textarea "x"
click at [232, 66] on icon "button" at bounding box center [230, 71] width 15 height 14
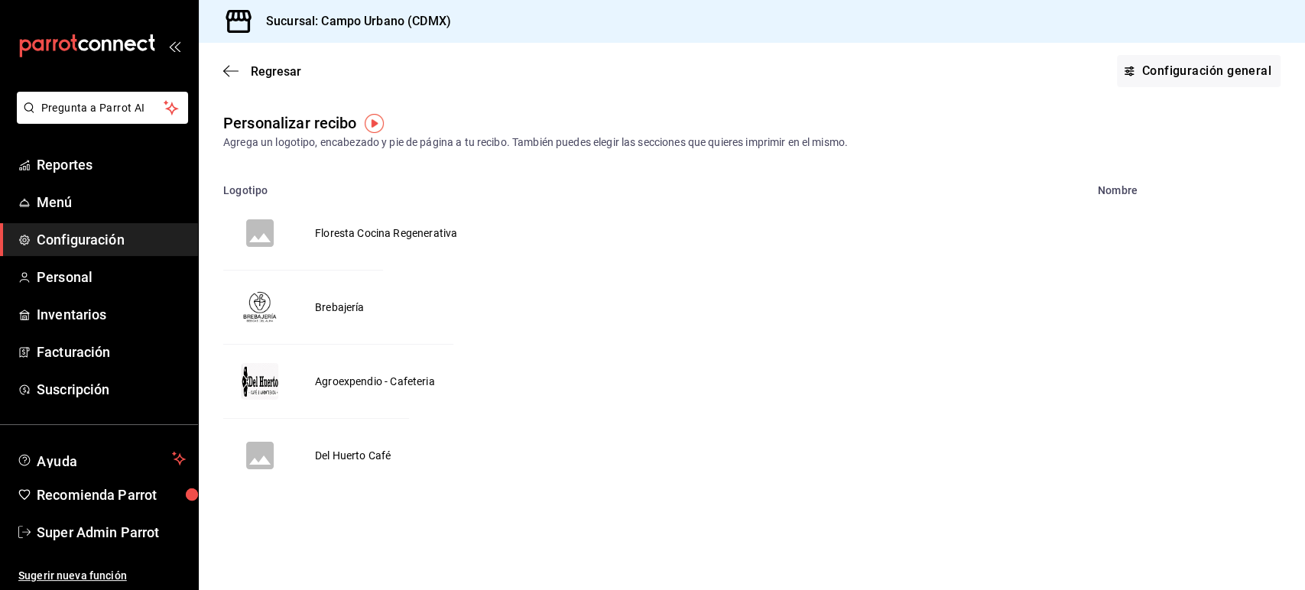
click at [363, 381] on td "Agroexpendio - Cafeteria" at bounding box center [375, 382] width 157 height 74
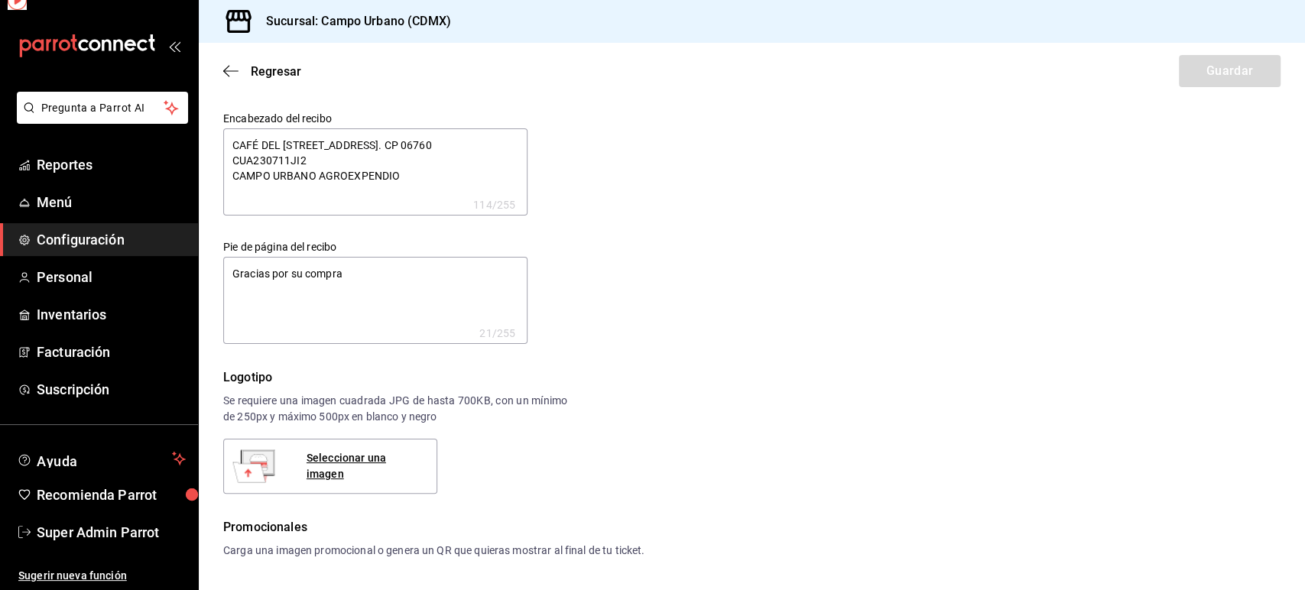
type textarea "x"
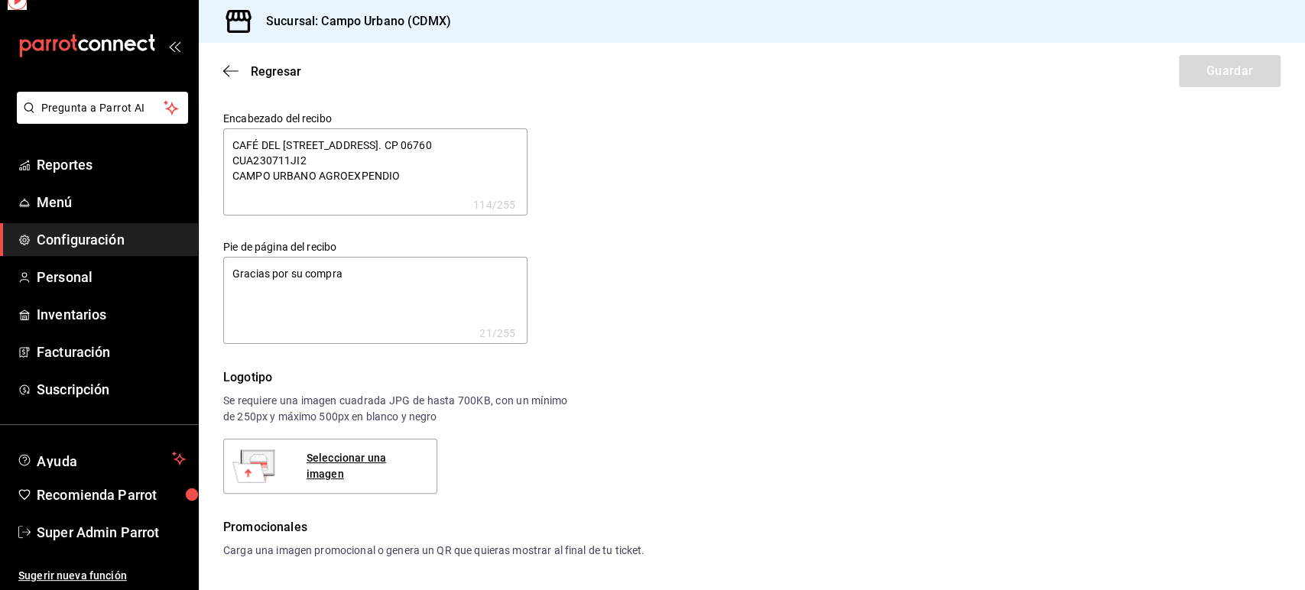
type textarea "x"
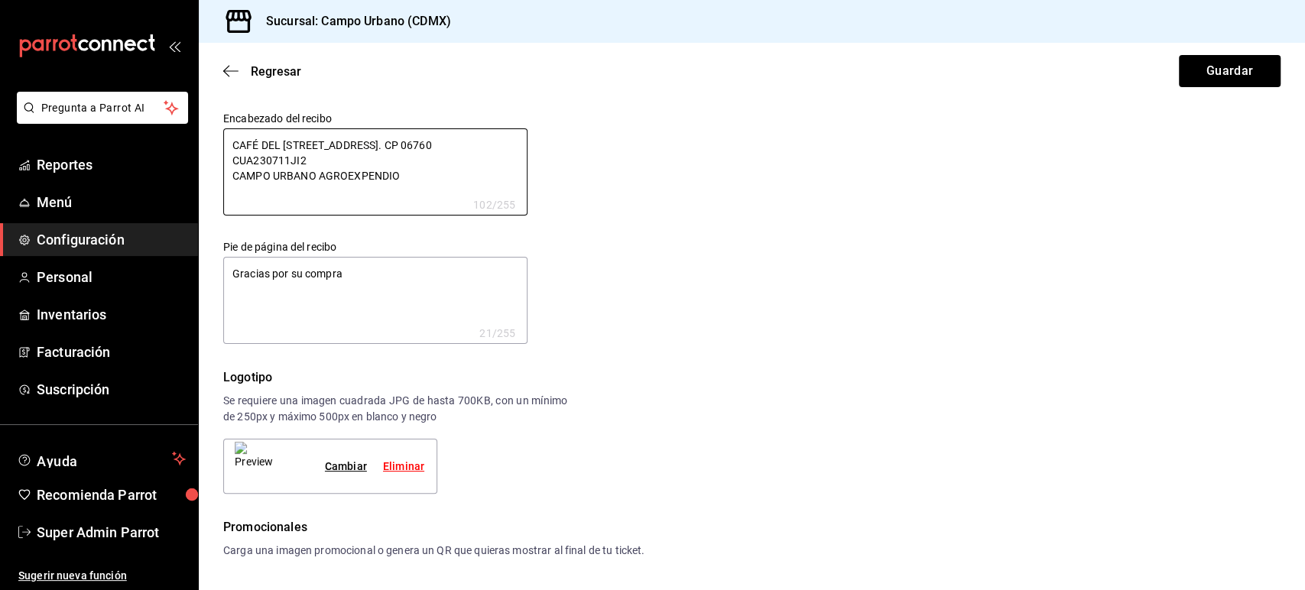
drag, startPoint x: 407, startPoint y: 194, endPoint x: 221, endPoint y: 143, distance: 192.7
click at [221, 143] on div "Encabezado del recibo CAFÉ DEL [STREET_ADDRESS]. CP 06760 CUA230711JI2 CAMPO UR…" at bounding box center [363, 151] width 329 height 128
type textarea "x"
click at [235, 72] on icon "button" at bounding box center [230, 71] width 15 height 14
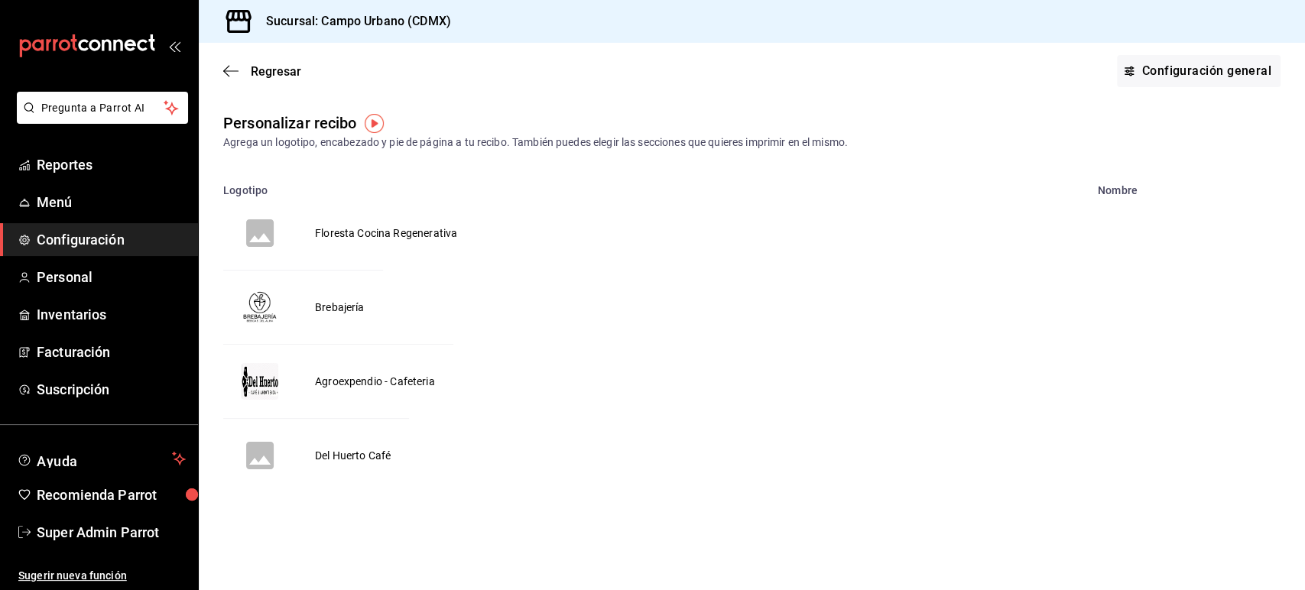
click at [357, 456] on td "Del Huerto Café" at bounding box center [353, 456] width 112 height 74
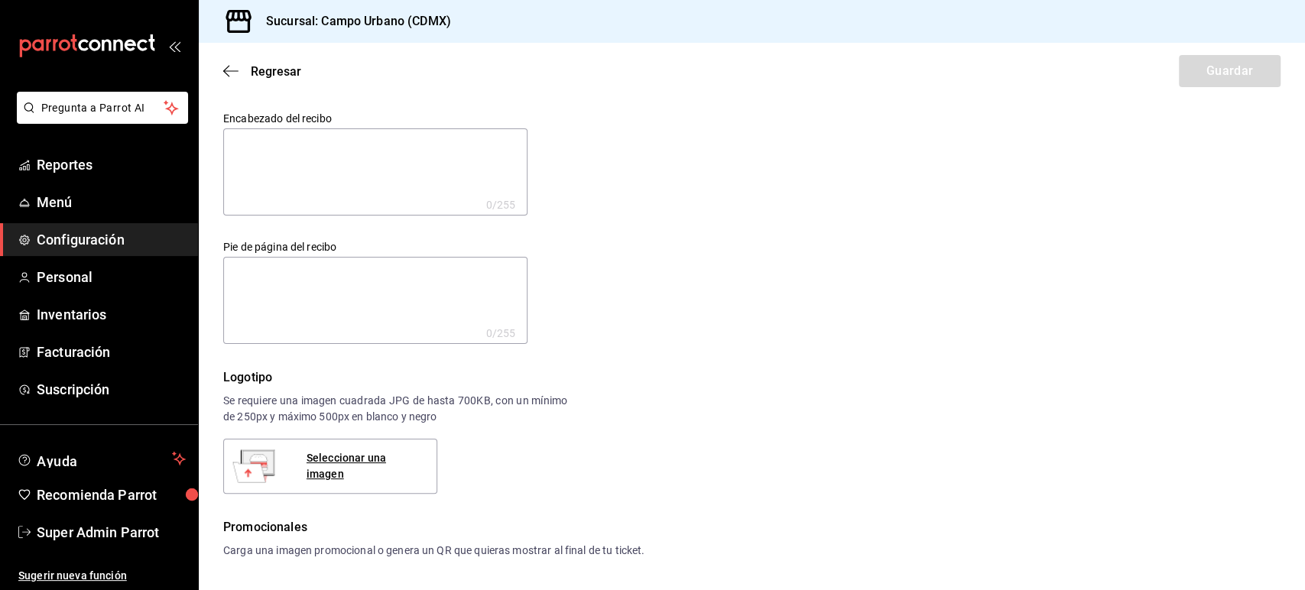
click at [355, 189] on textarea at bounding box center [375, 171] width 304 height 87
paste textarea "CAFÉ DEL [STREET_ADDRESS]. CP 06760 CUA230711JI2 CAMPO URBANO AGROEXPENDIO"
type textarea "CAFÉ DEL [STREET_ADDRESS]. CP 06760 CUA230711JI2 CAMPO URBANO AGROEXPENDIO"
type textarea "x"
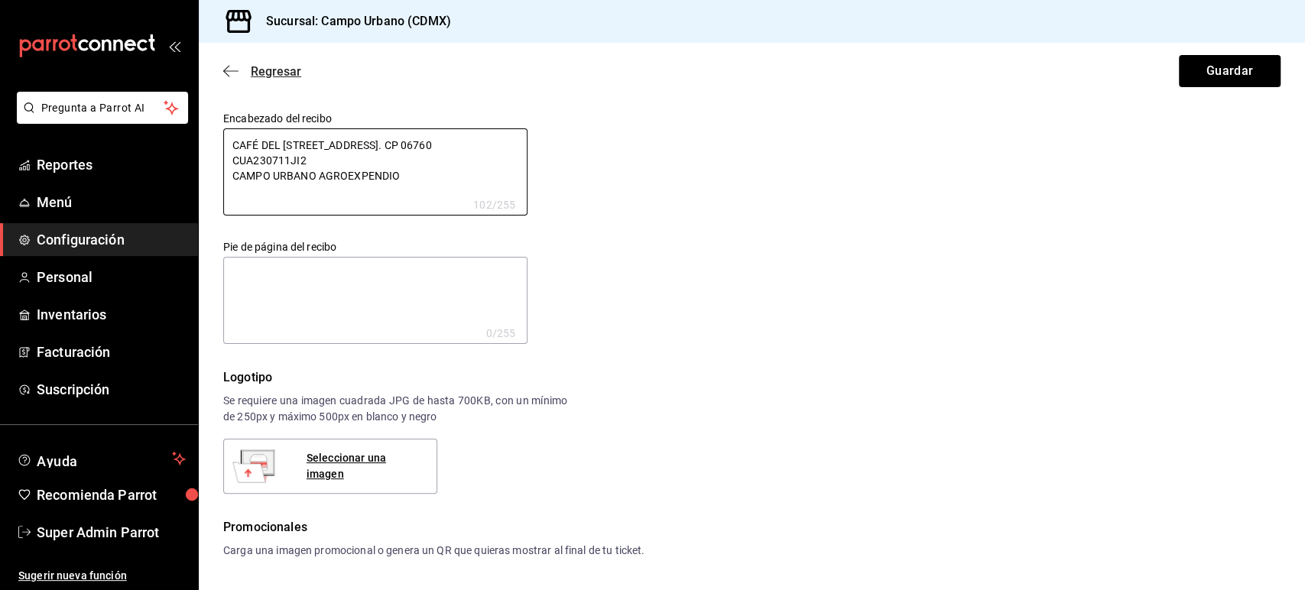
type textarea "CAFÉ DEL [STREET_ADDRESS]. CP 06760 CUA230711JI2 CAMPO URBANO AGROEXPENDIO"
type textarea "x"
click at [239, 66] on span "Regresar" at bounding box center [262, 71] width 78 height 15
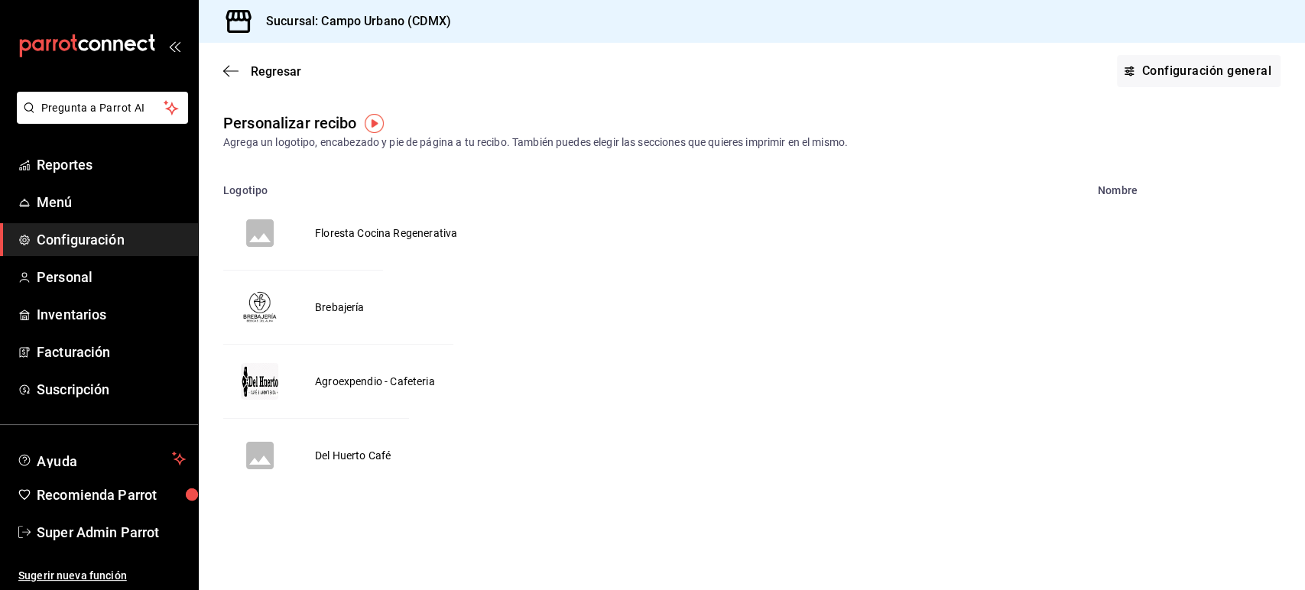
click at [342, 469] on td "Del Huerto Café" at bounding box center [353, 456] width 112 height 74
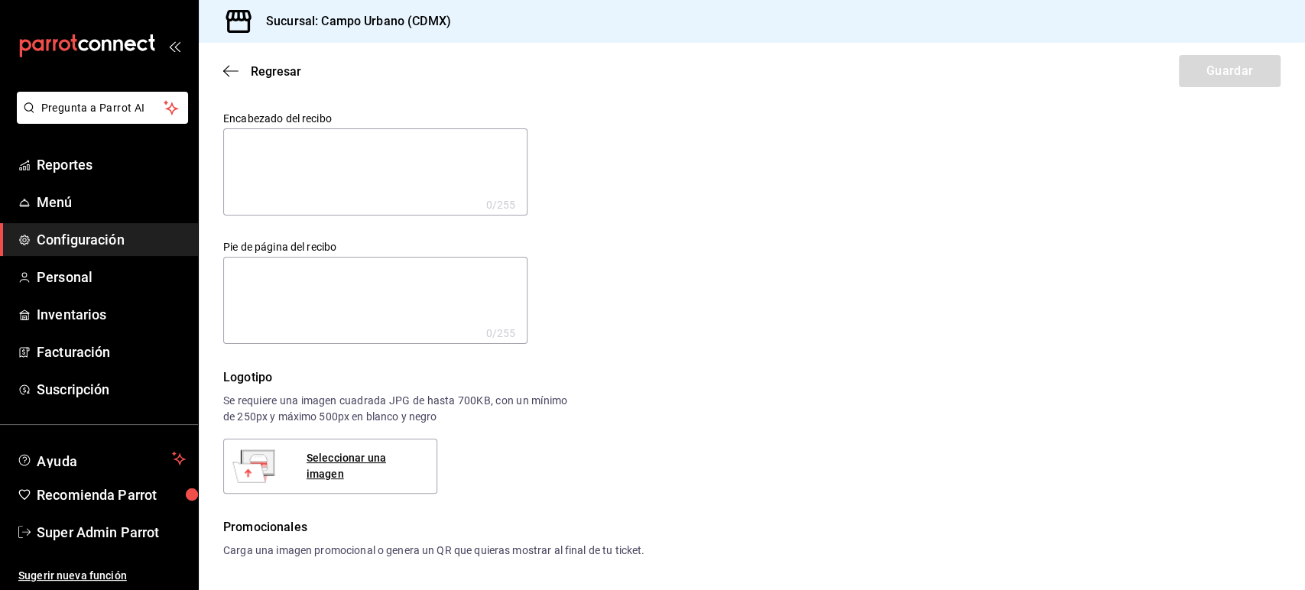
click at [377, 175] on textarea at bounding box center [375, 171] width 304 height 87
paste textarea "CAFÉ DEL [STREET_ADDRESS]. CP 06760 CUA230711JI2 CAMPO URBANO AGROEXPENDIO"
type textarea "CAFÉ DEL [STREET_ADDRESS]. CP 06760 CUA230711JI2 CAMPO URBANO AGROEXPENDIO"
type textarea "x"
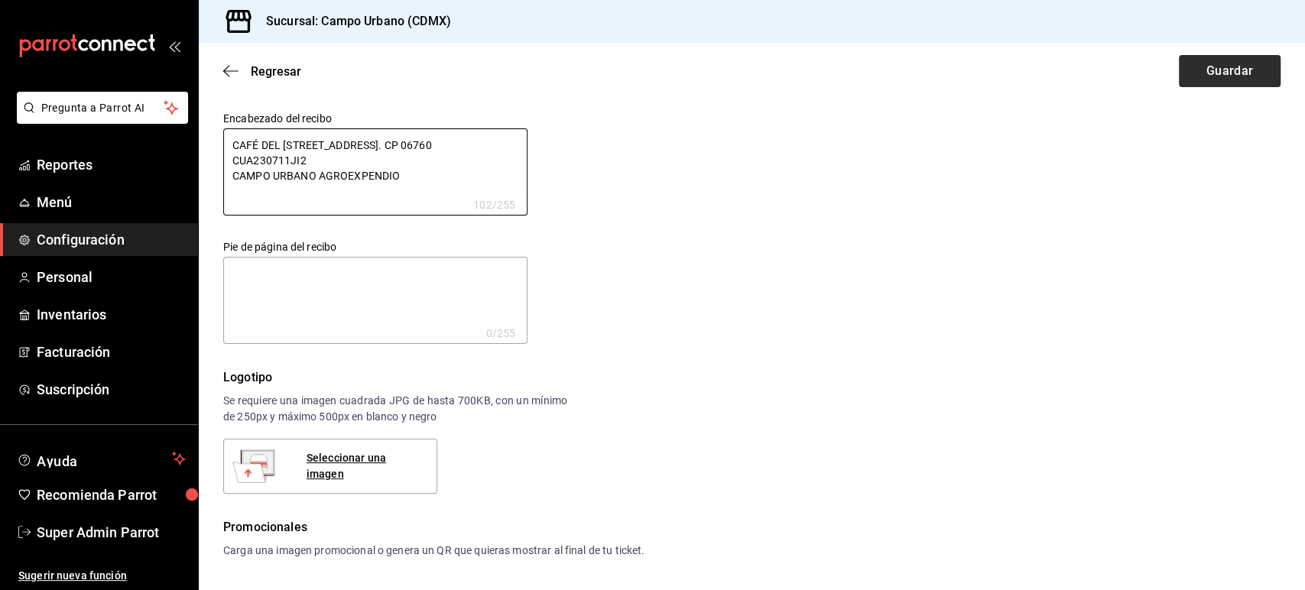
type textarea "CAFÉ DEL [STREET_ADDRESS]. CP 06760 CUA230711JI2 CAMPO URBANO AGROEXPENDIO"
click at [1211, 78] on button "Guardar" at bounding box center [1230, 71] width 102 height 32
type textarea "x"
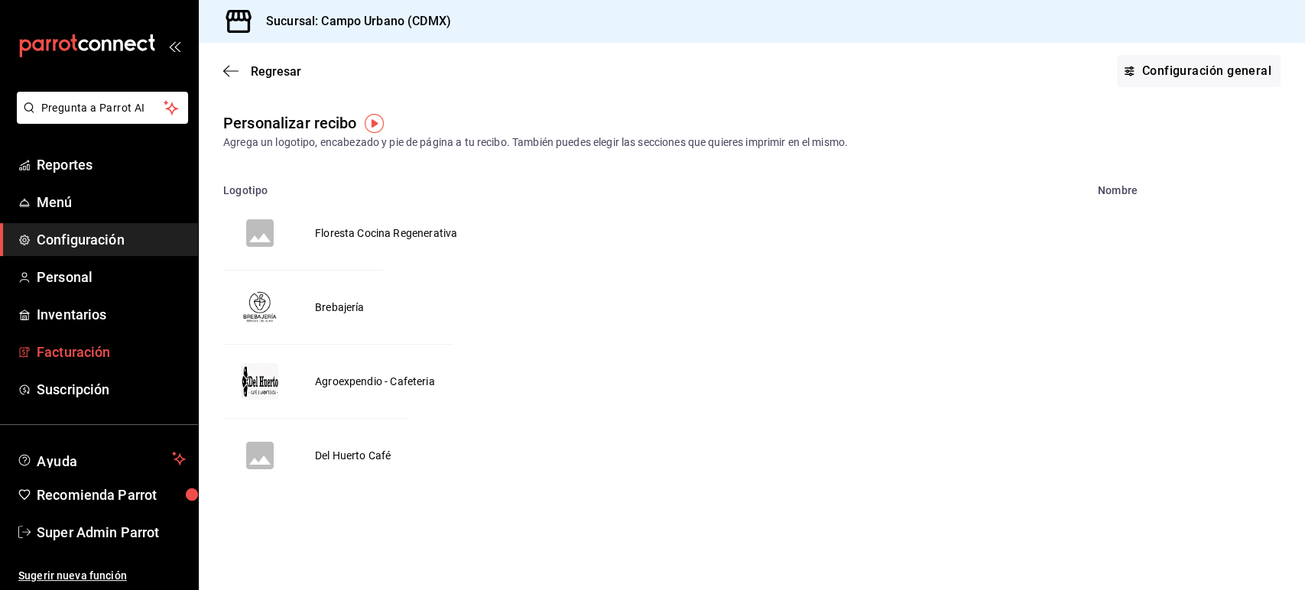
click at [82, 350] on span "Facturación" at bounding box center [111, 352] width 149 height 21
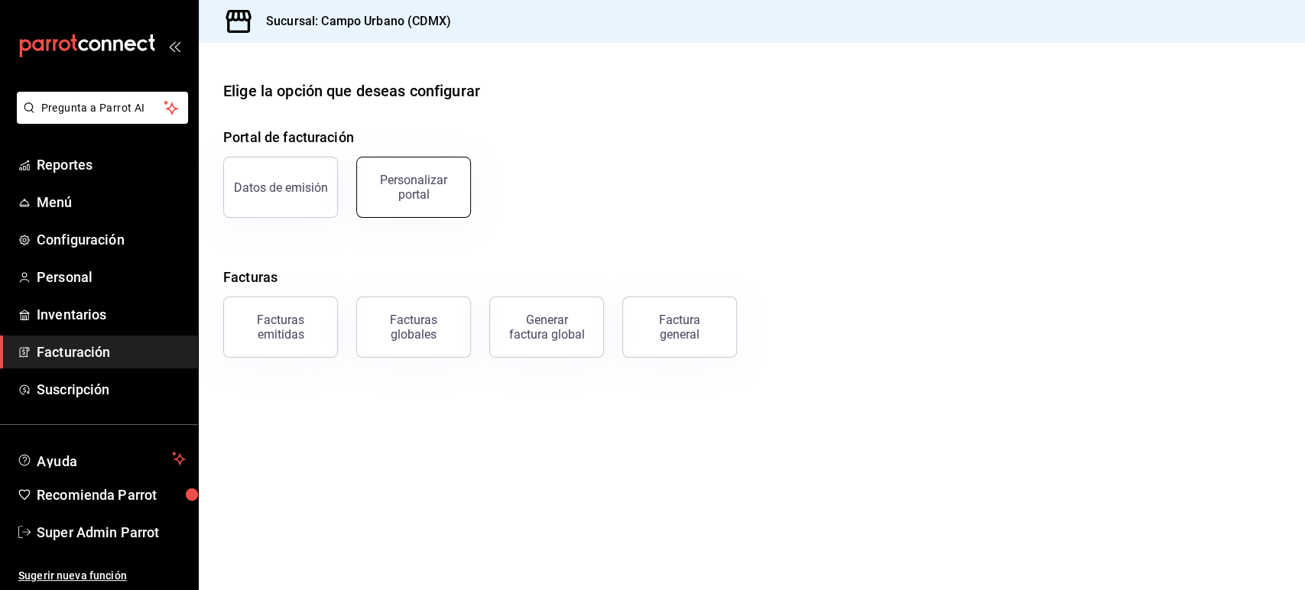
click at [398, 187] on div "Personalizar portal" at bounding box center [413, 187] width 95 height 29
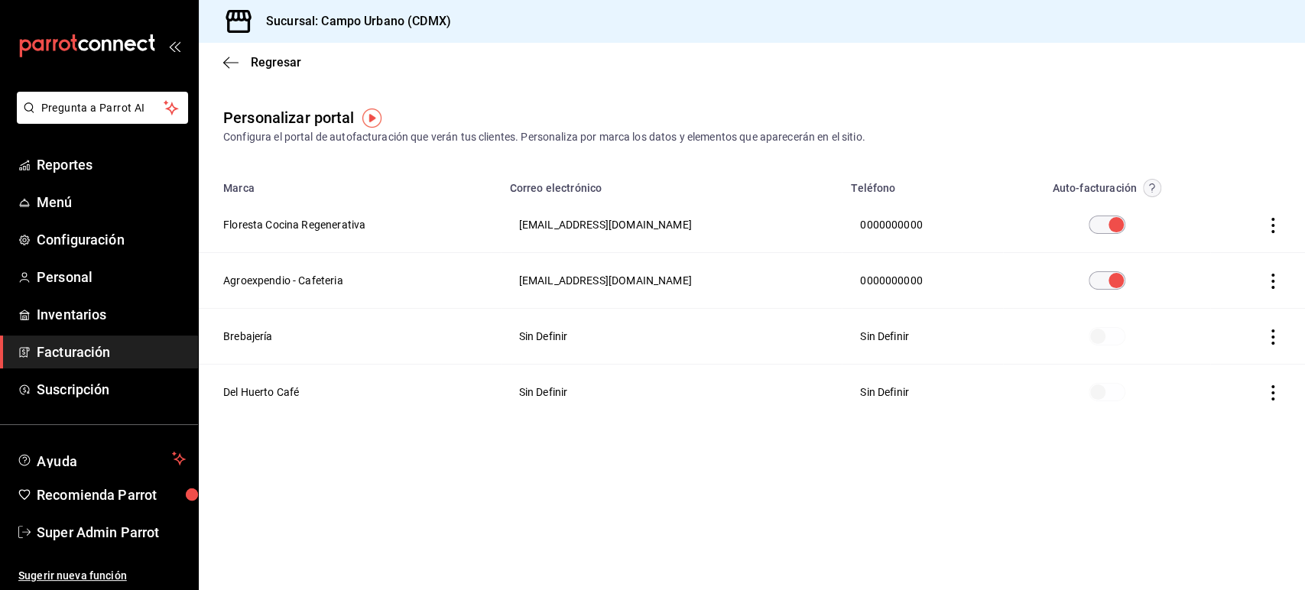
click at [1089, 389] on span at bounding box center [1107, 392] width 37 height 18
click at [232, 61] on icon "button" at bounding box center [230, 63] width 15 height 14
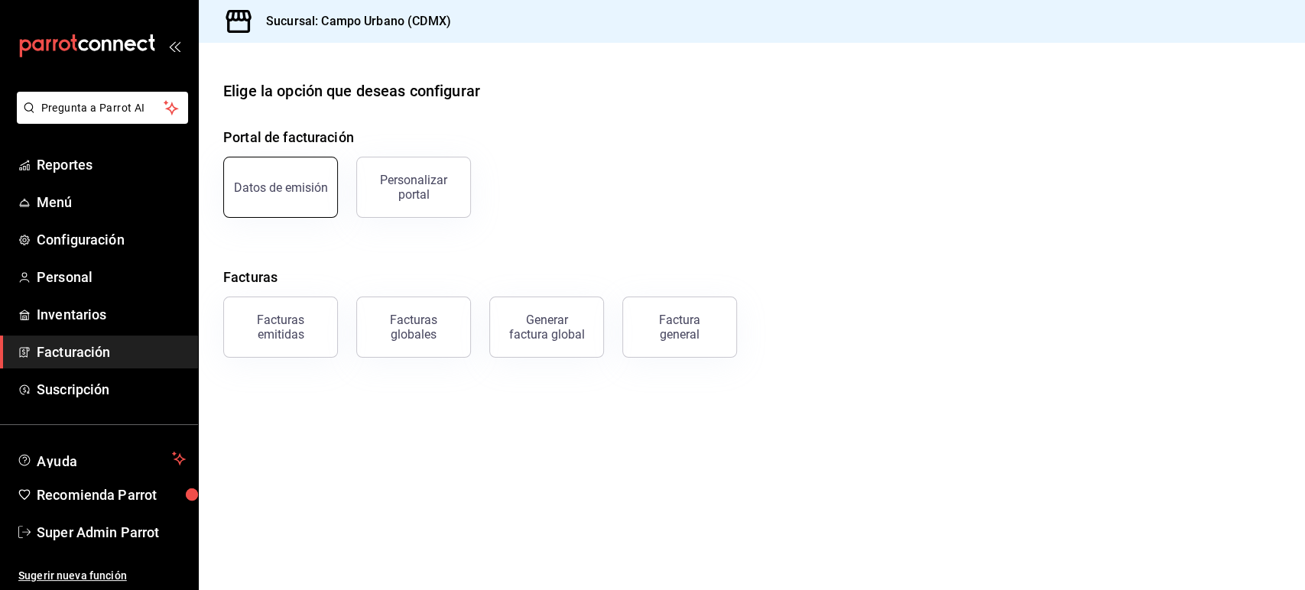
click at [281, 199] on button "Datos de emisión" at bounding box center [280, 187] width 115 height 61
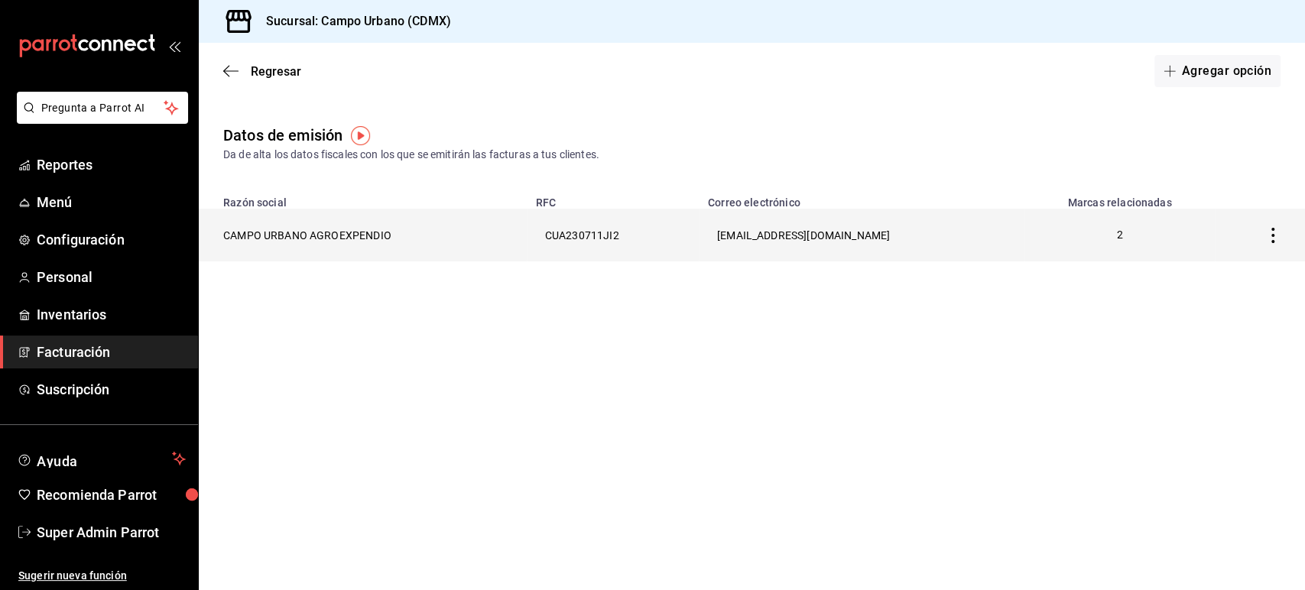
click at [333, 213] on th "CAMPO URBANO AGROEXPENDIO" at bounding box center [363, 235] width 328 height 53
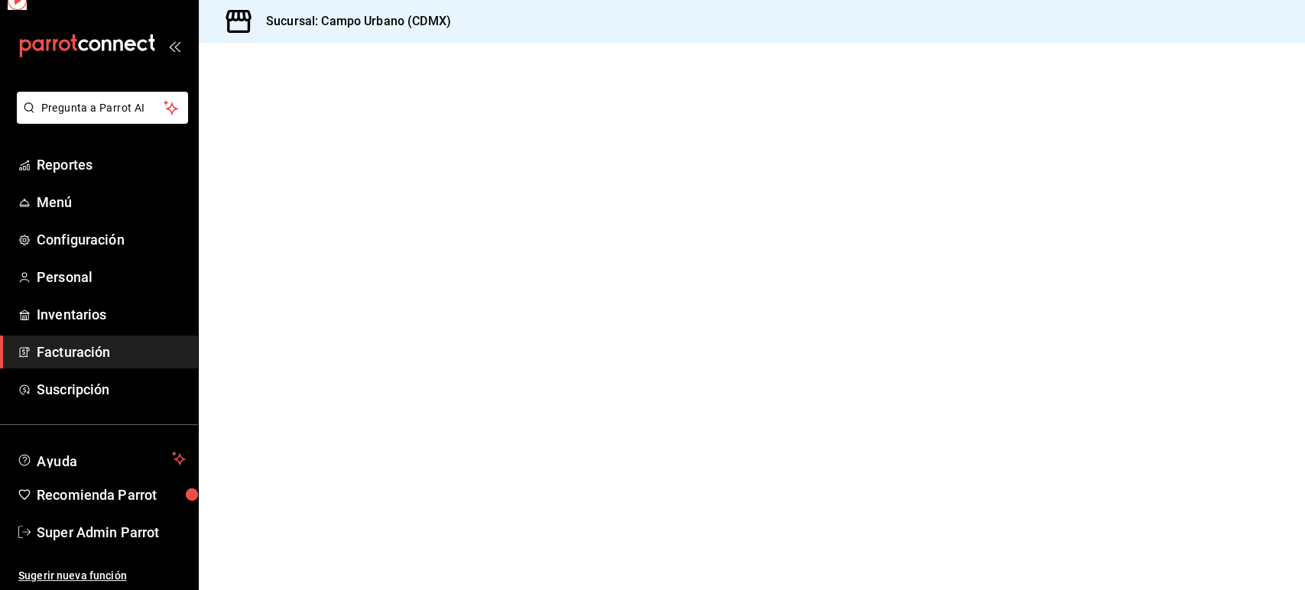
click at [333, 213] on div at bounding box center [752, 316] width 1106 height 547
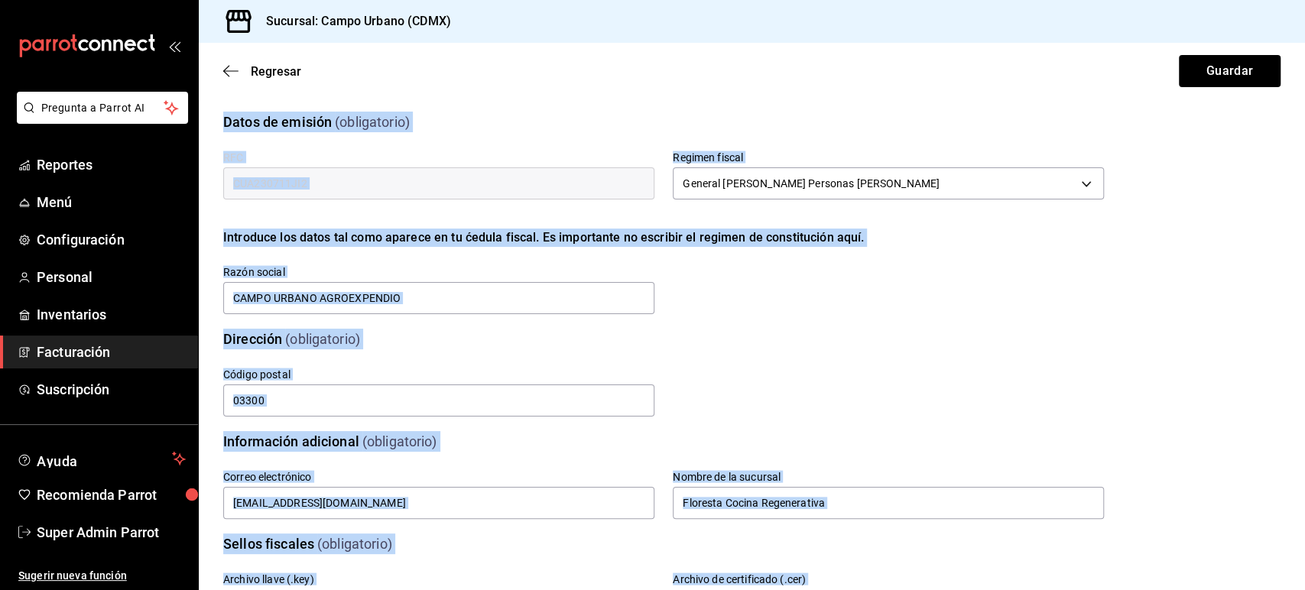
click at [423, 359] on div "Código postal 03300" at bounding box center [430, 384] width 450 height 70
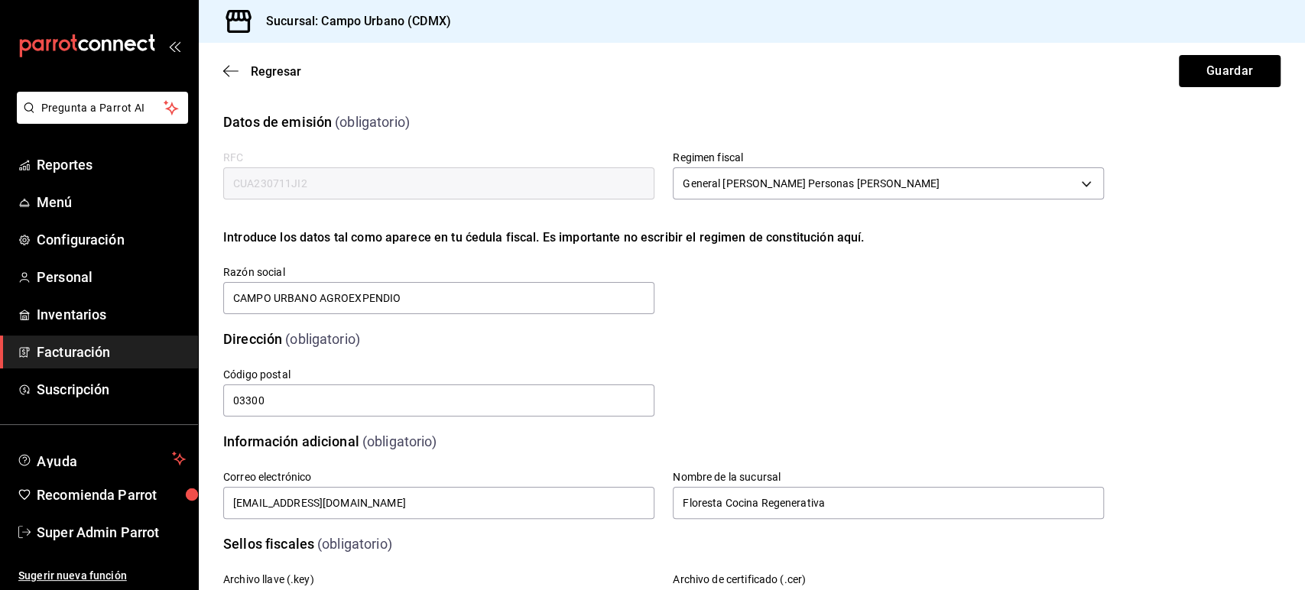
scroll to position [329, 0]
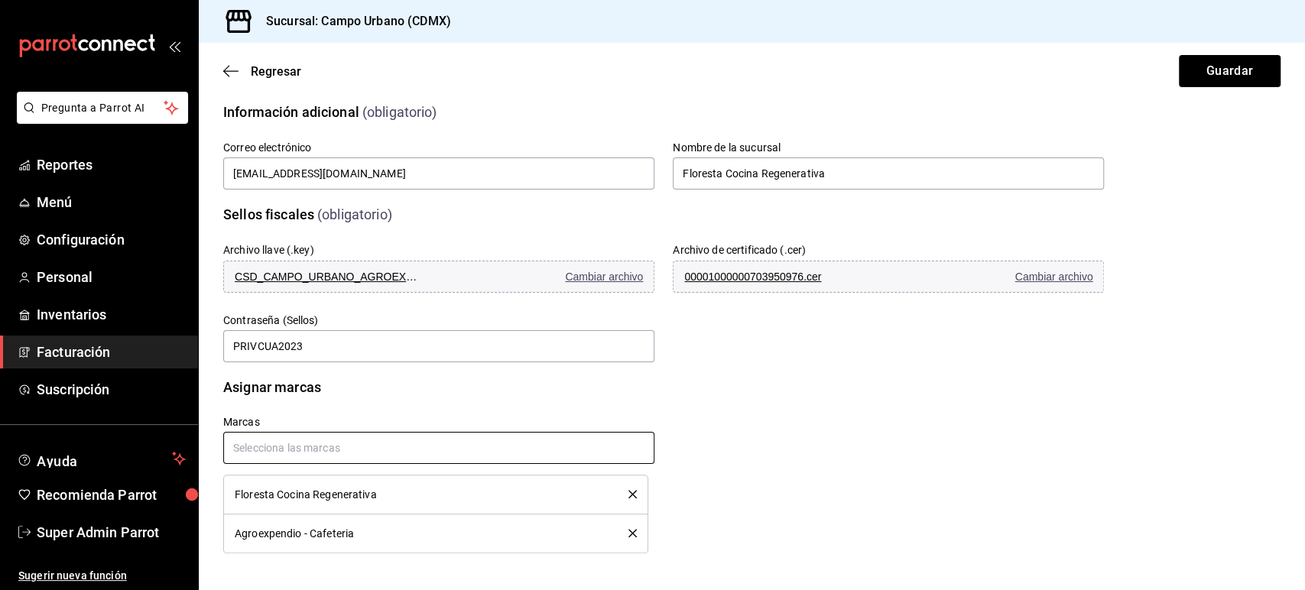
click at [300, 445] on input "text" at bounding box center [438, 448] width 431 height 32
type input "d"
click at [271, 492] on li "Del Huerto Café" at bounding box center [436, 483] width 426 height 25
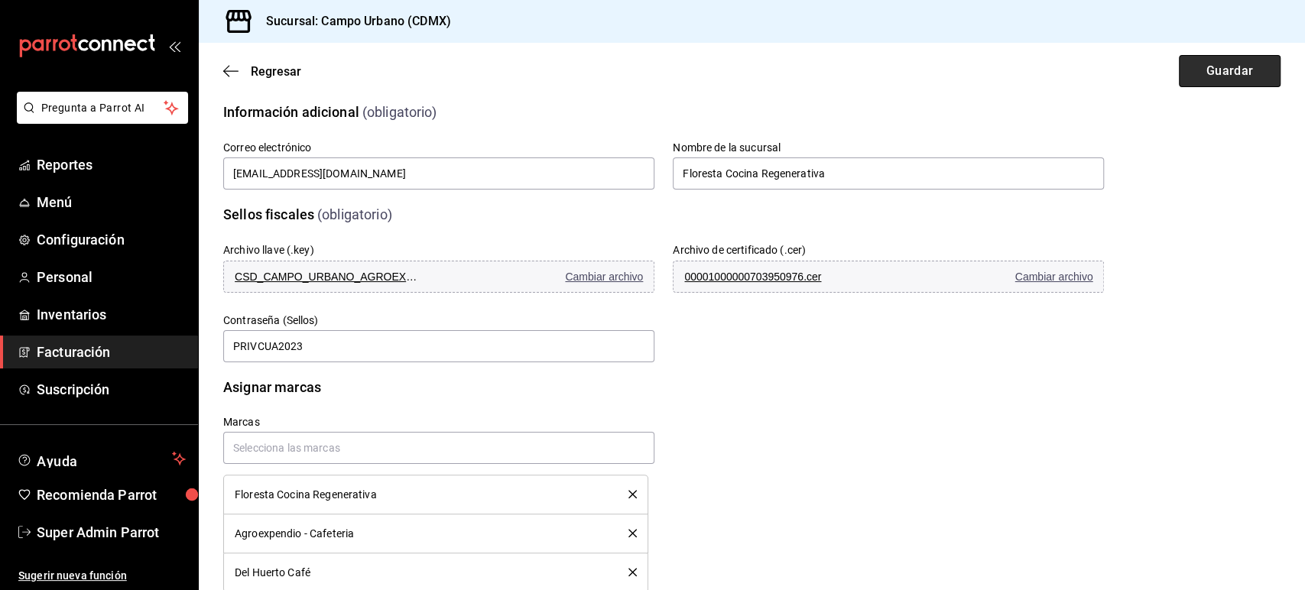
click at [1216, 60] on button "Guardar" at bounding box center [1230, 71] width 102 height 32
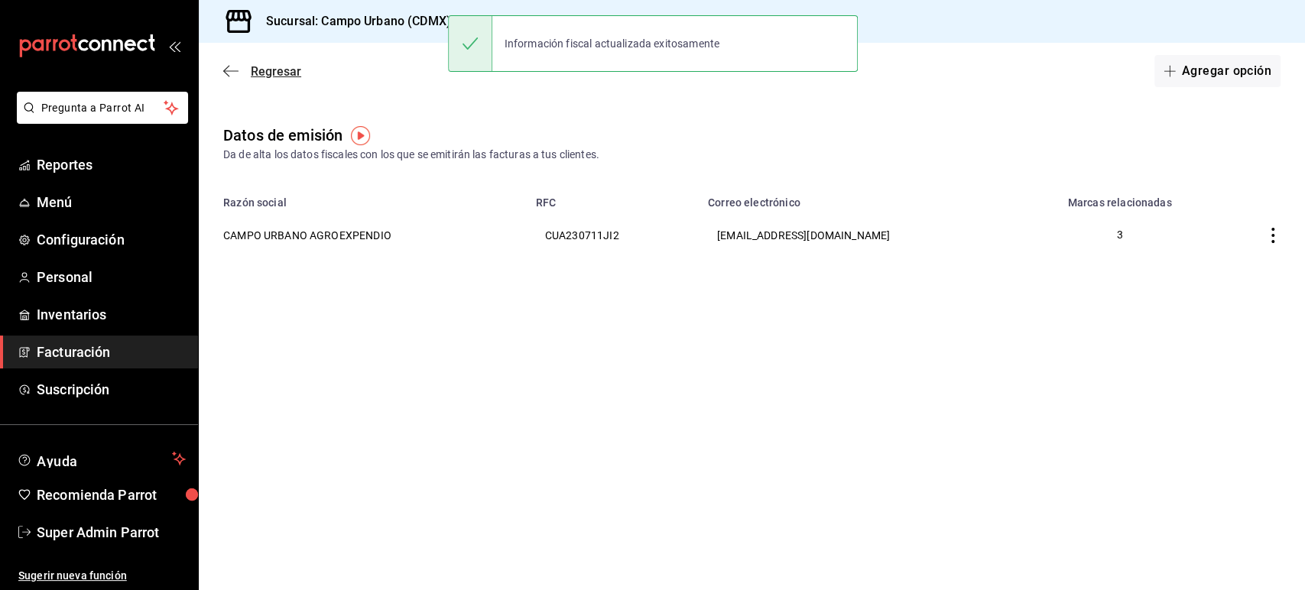
click at [242, 74] on span "Regresar" at bounding box center [262, 71] width 78 height 15
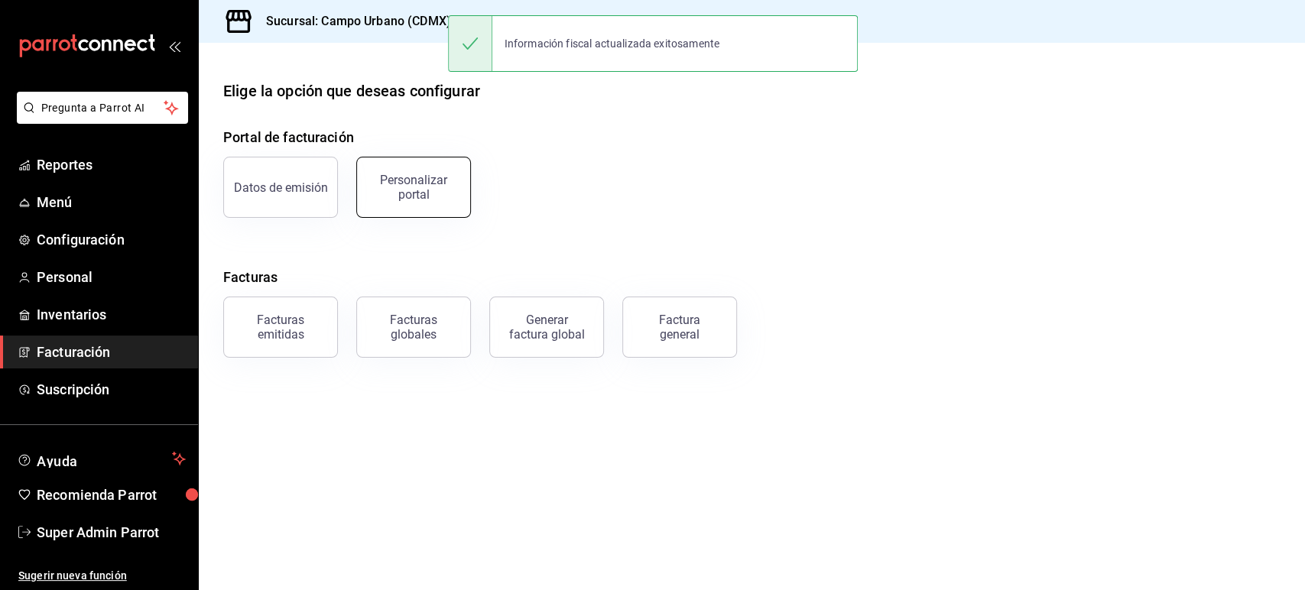
click at [428, 200] on div "Personalizar portal" at bounding box center [413, 187] width 95 height 29
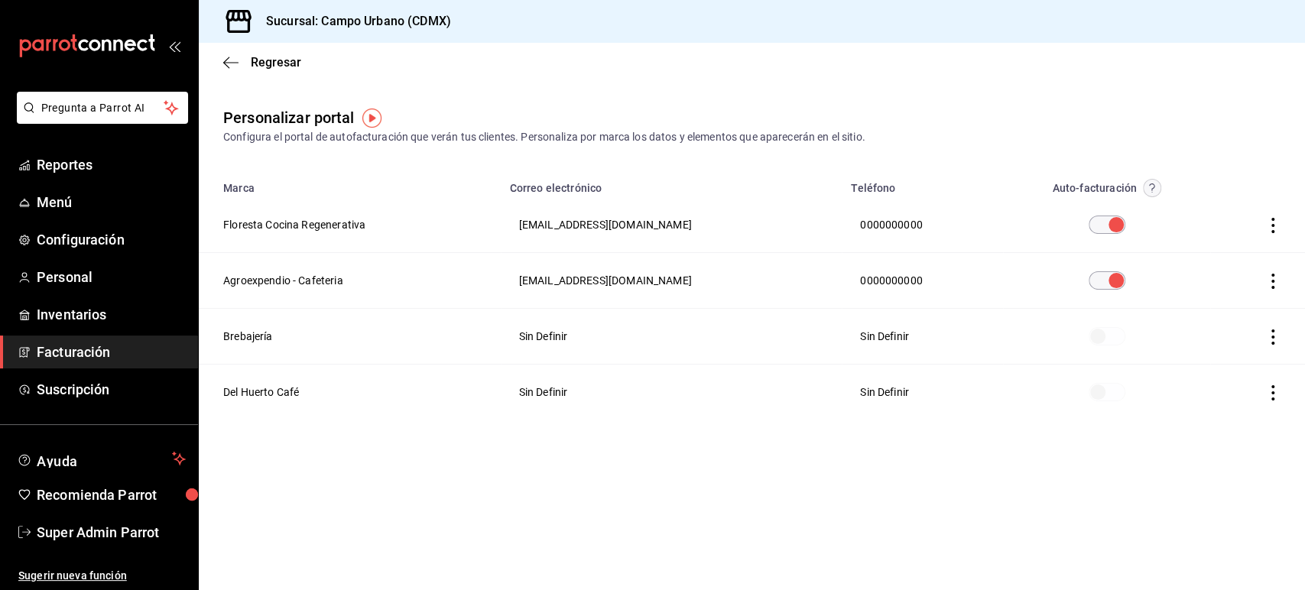
click at [1271, 390] on icon "button" at bounding box center [1272, 392] width 15 height 15
click at [1199, 377] on li "Editar" at bounding box center [1204, 373] width 153 height 39
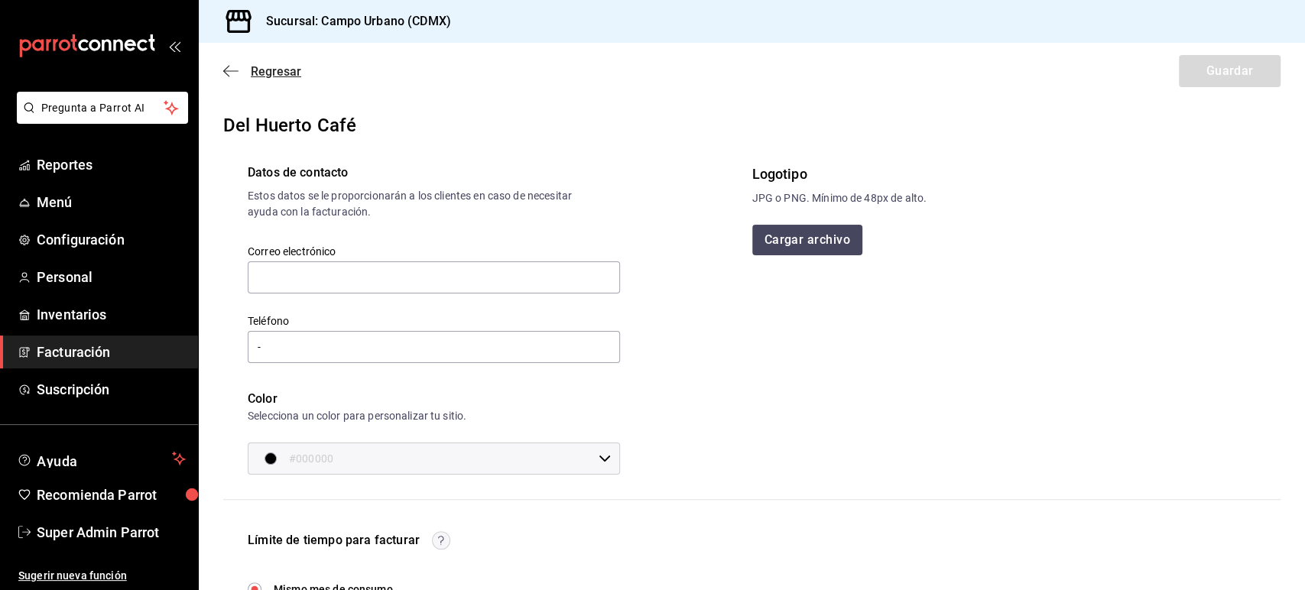
click at [232, 76] on icon "button" at bounding box center [230, 71] width 15 height 14
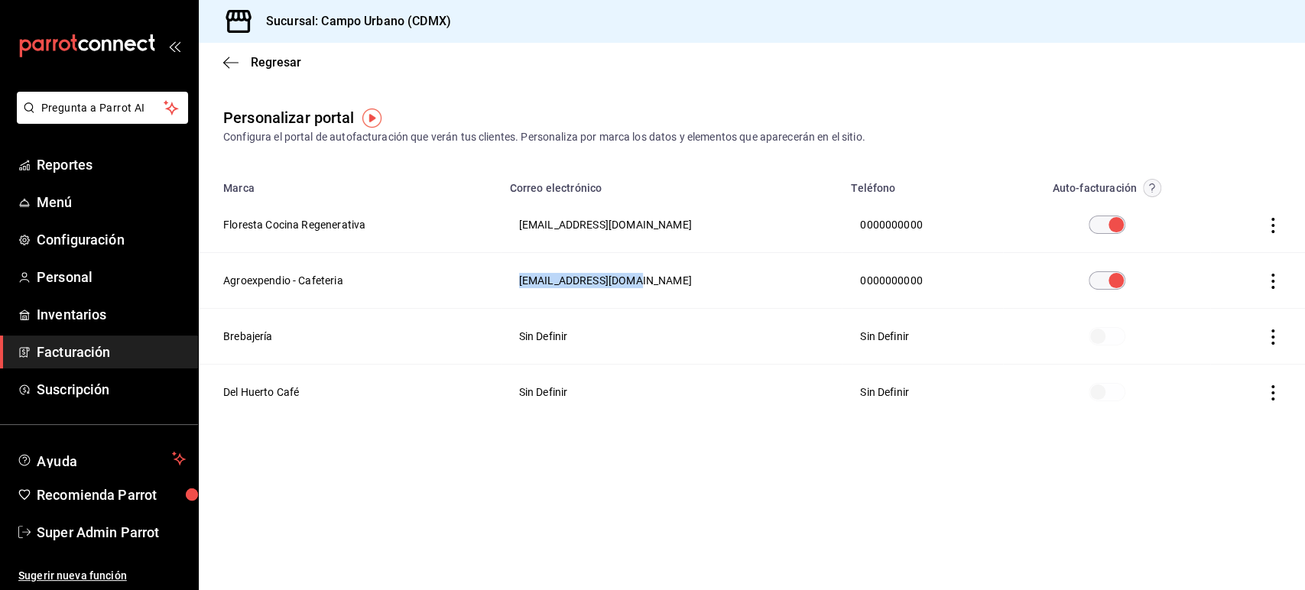
drag, startPoint x: 673, startPoint y: 280, endPoint x: 523, endPoint y: 283, distance: 149.9
click at [523, 283] on tr "Agroexpendio - Cafeteria [EMAIL_ADDRESS][DOMAIN_NAME] 0000000000" at bounding box center [752, 281] width 1106 height 56
copy tr "[EMAIL_ADDRESS][DOMAIN_NAME]"
click at [1271, 387] on icon "button" at bounding box center [1272, 392] width 3 height 15
click at [1171, 376] on span "Editar" at bounding box center [1172, 373] width 52 height 15
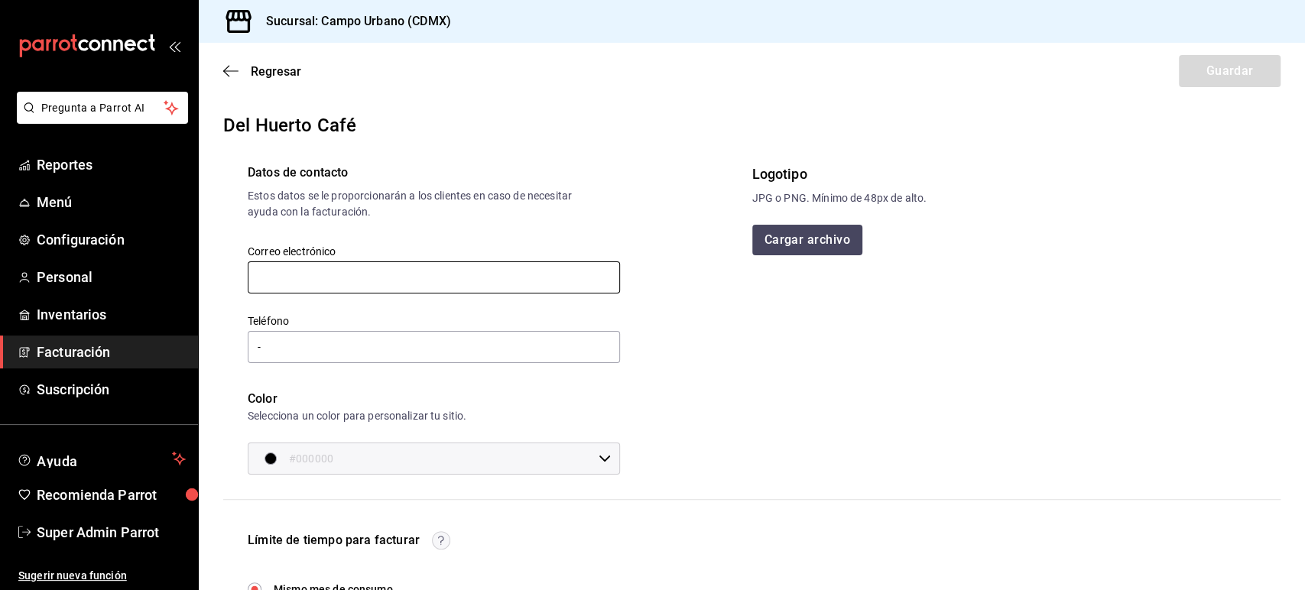
click at [322, 271] on input "text" at bounding box center [434, 277] width 372 height 32
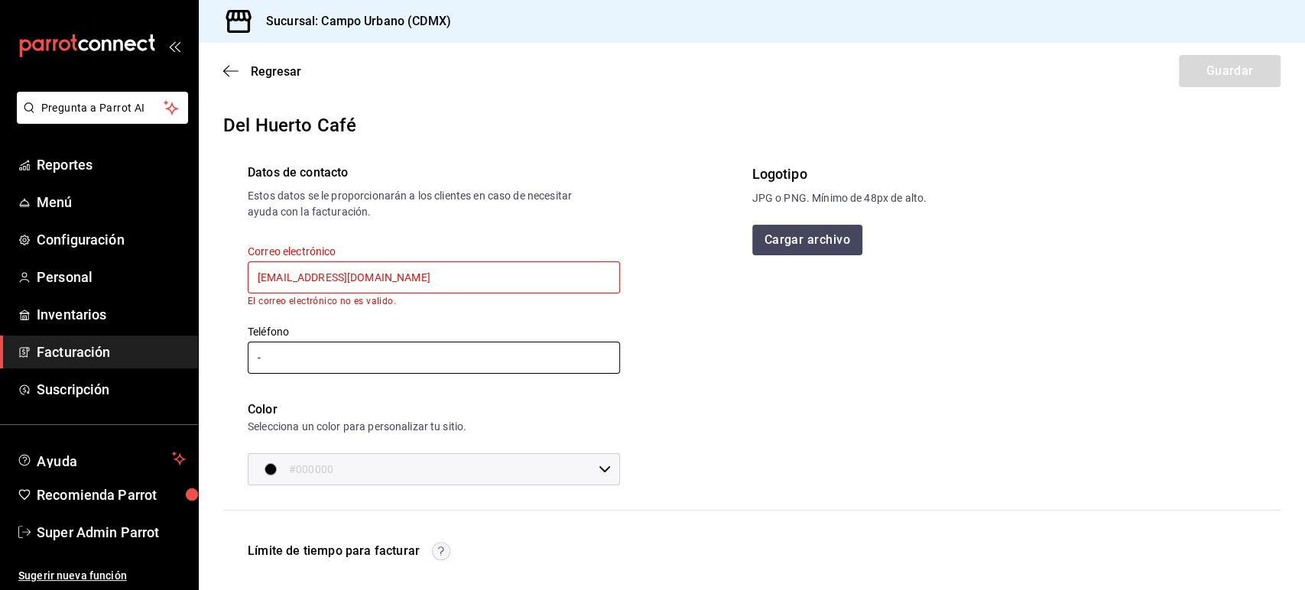
click at [284, 362] on input "-" at bounding box center [434, 358] width 372 height 32
click at [281, 281] on input "[EMAIL_ADDRESS][DOMAIN_NAME]" at bounding box center [434, 277] width 372 height 32
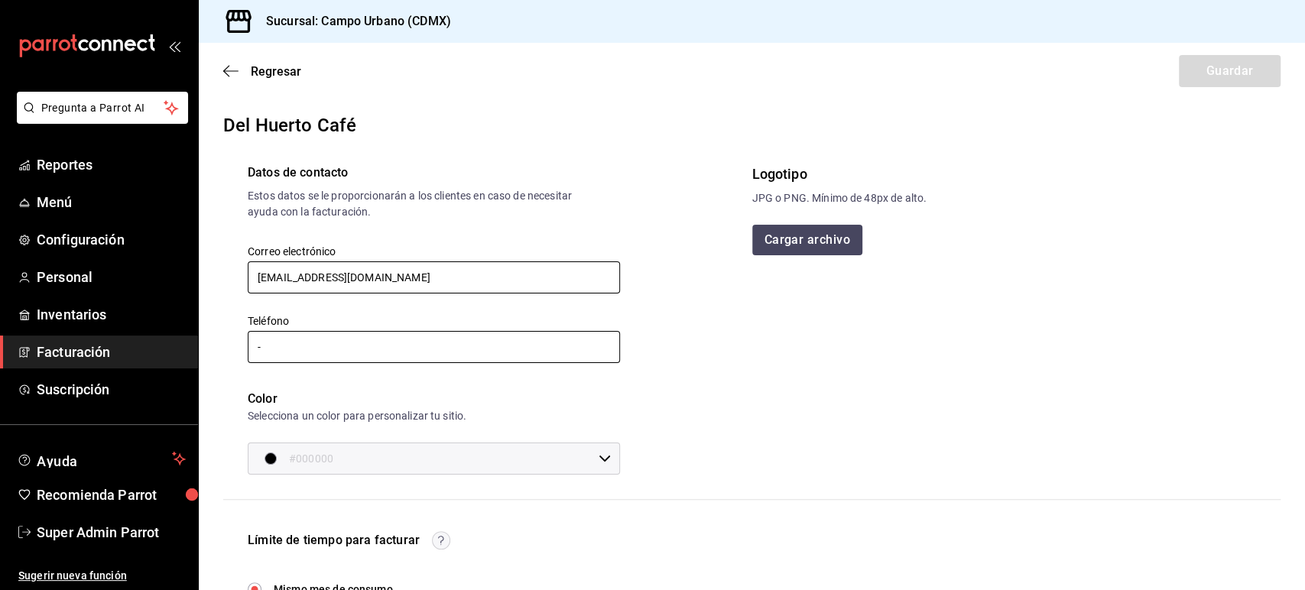
type input "[EMAIL_ADDRESS][DOMAIN_NAME]"
click at [294, 343] on input "-" at bounding box center [434, 347] width 372 height 32
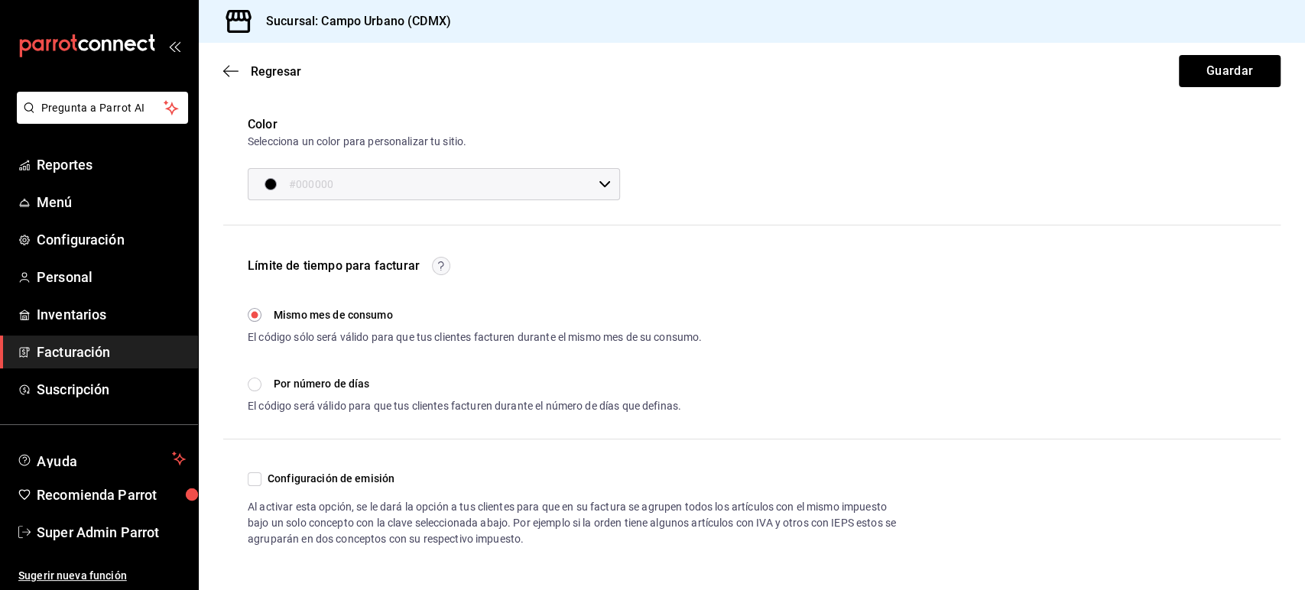
type input "[PHONE_NUMBER]"
click at [257, 479] on input "Configuración de emisión" at bounding box center [255, 479] width 14 height 14
checkbox input "true"
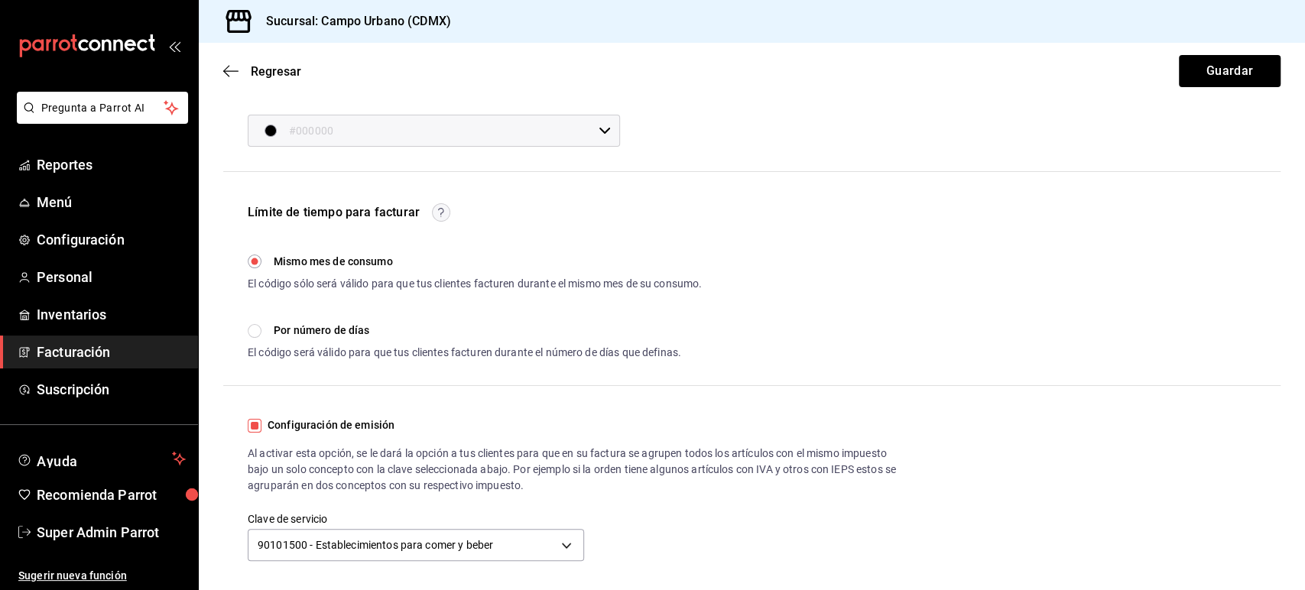
scroll to position [0, 0]
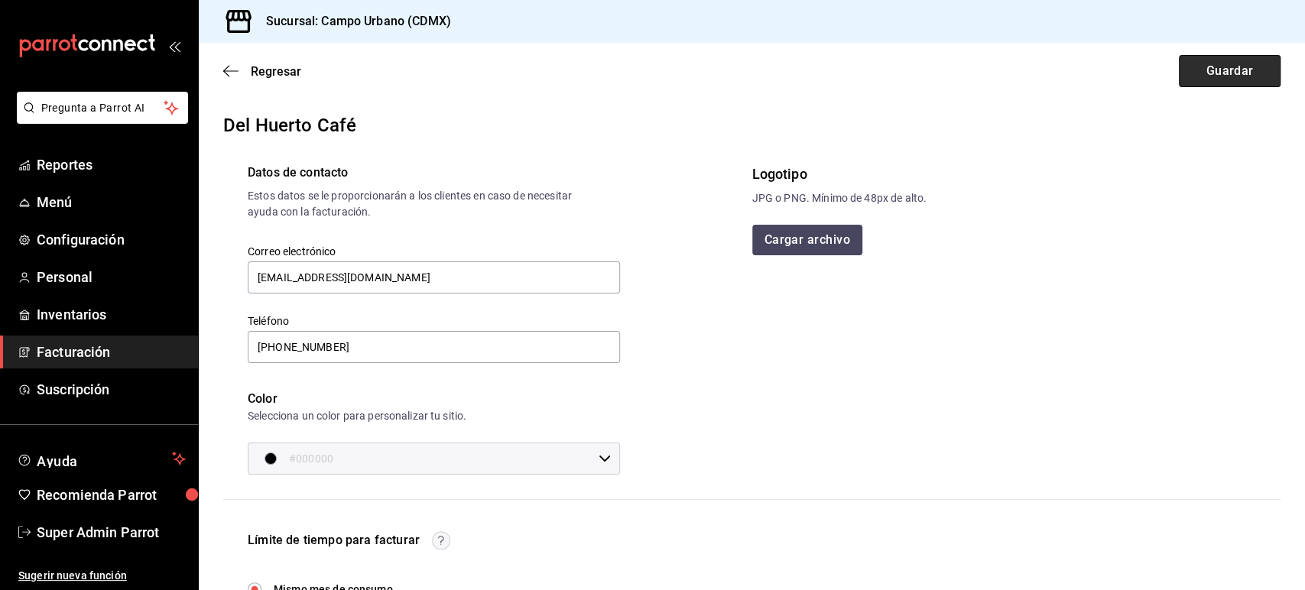
click at [1189, 60] on button "Guardar" at bounding box center [1230, 71] width 102 height 32
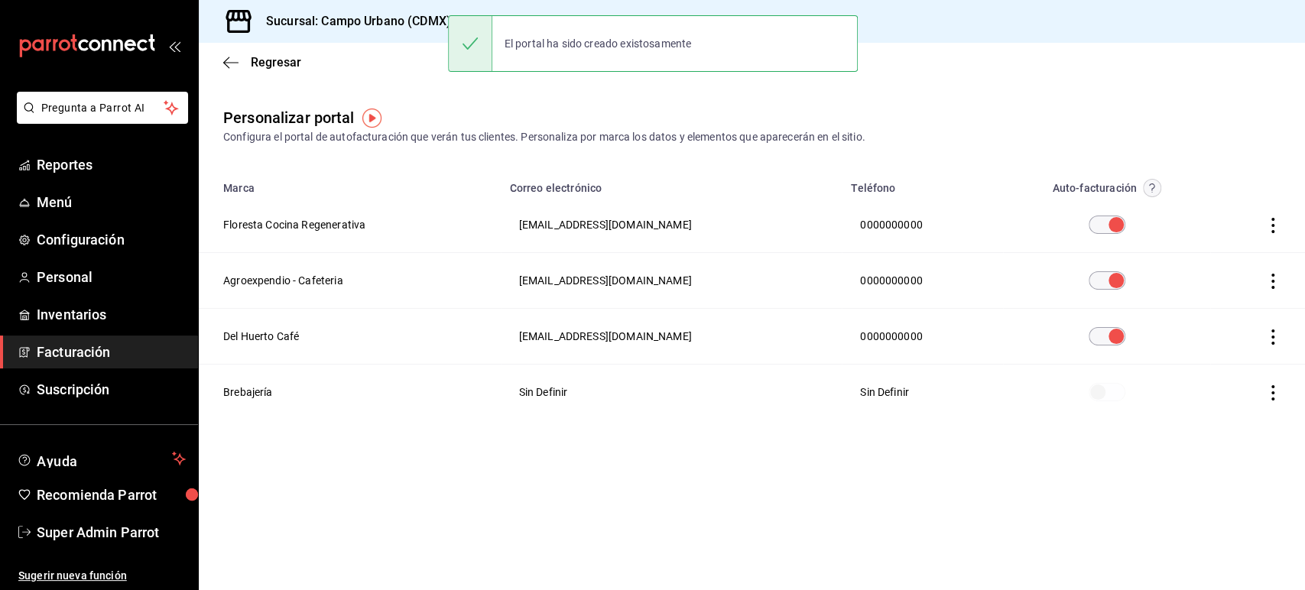
click at [575, 504] on main "Regresar Personalizar portal Configura el portal de autofacturación que verán t…" at bounding box center [752, 316] width 1106 height 547
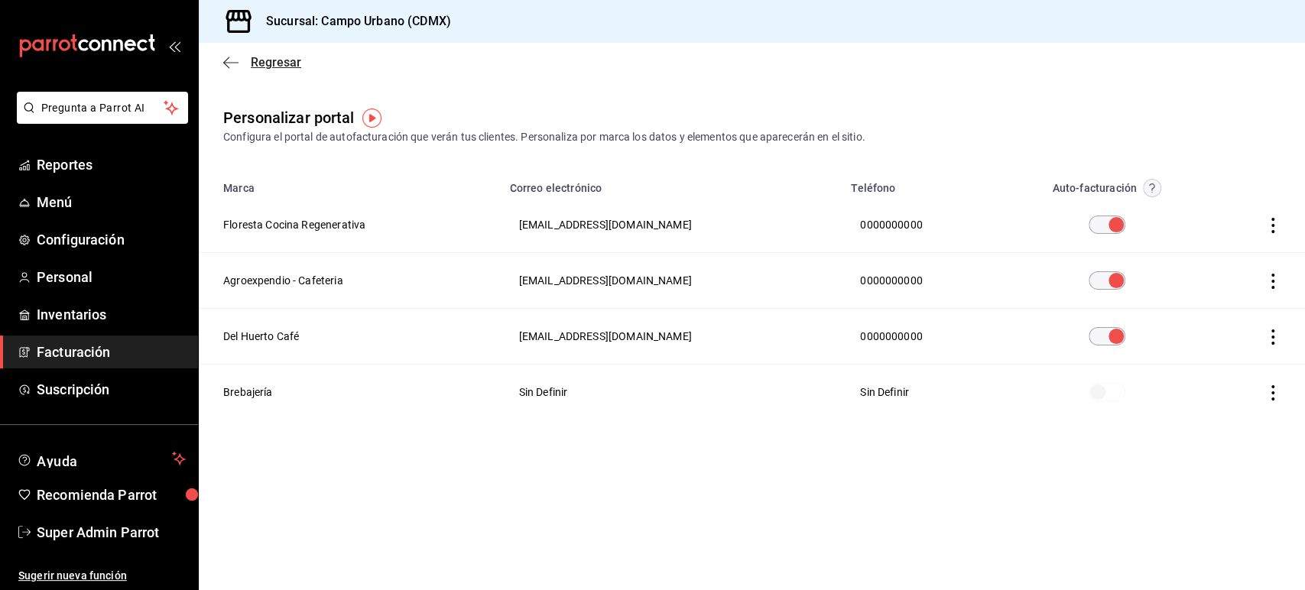
click at [237, 63] on icon "button" at bounding box center [230, 63] width 15 height 14
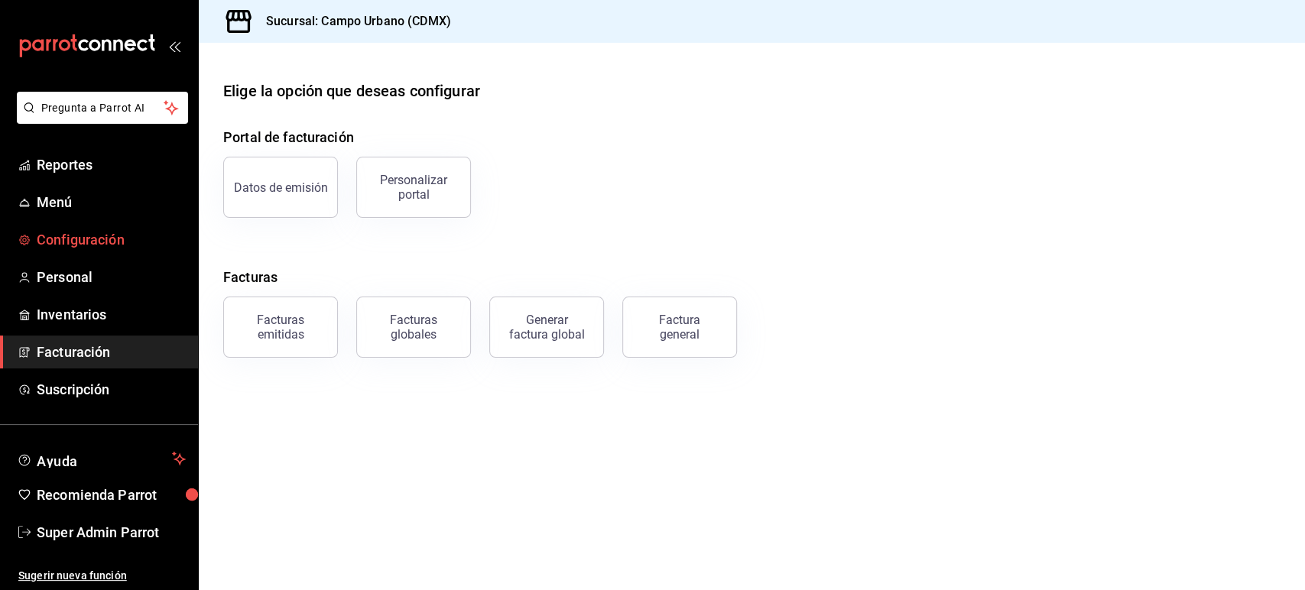
click at [86, 223] on link "Configuración" at bounding box center [99, 239] width 198 height 33
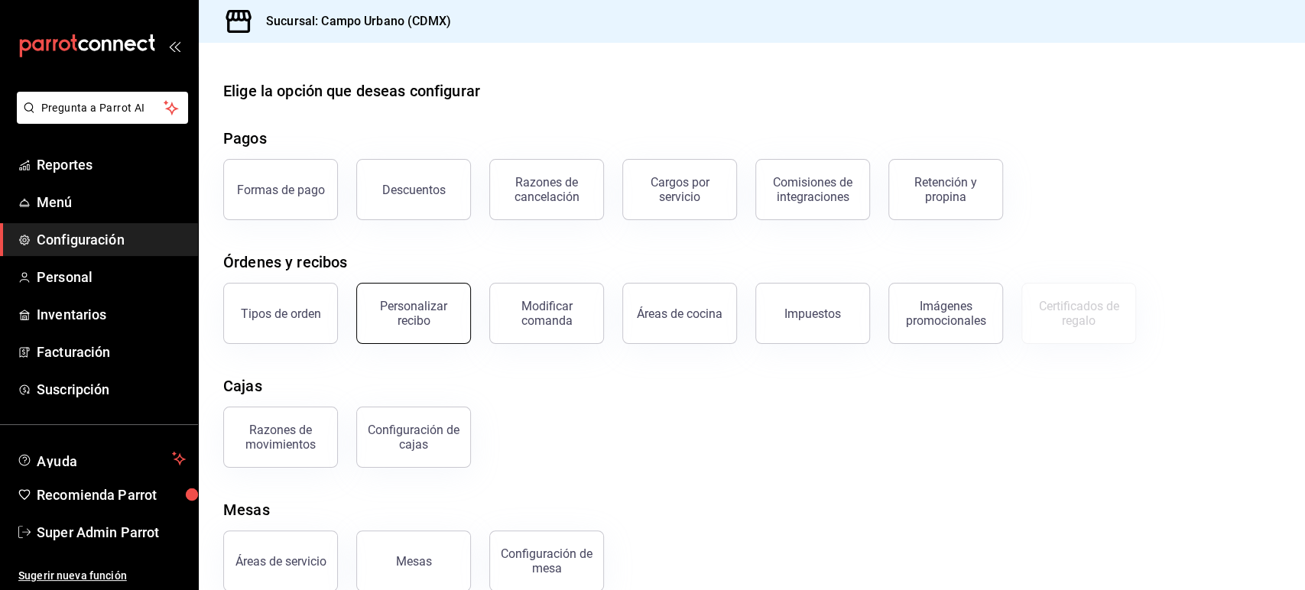
click at [440, 311] on div "Personalizar recibo" at bounding box center [413, 313] width 95 height 29
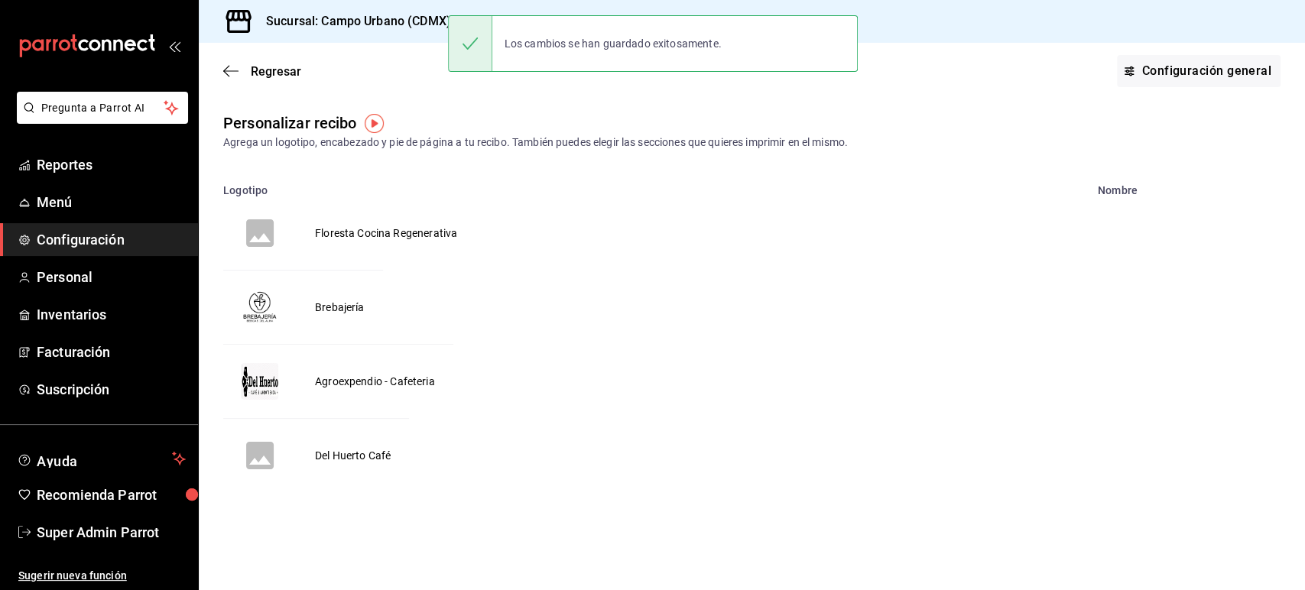
click at [345, 379] on td "Agroexpendio - Cafeteria" at bounding box center [375, 382] width 157 height 74
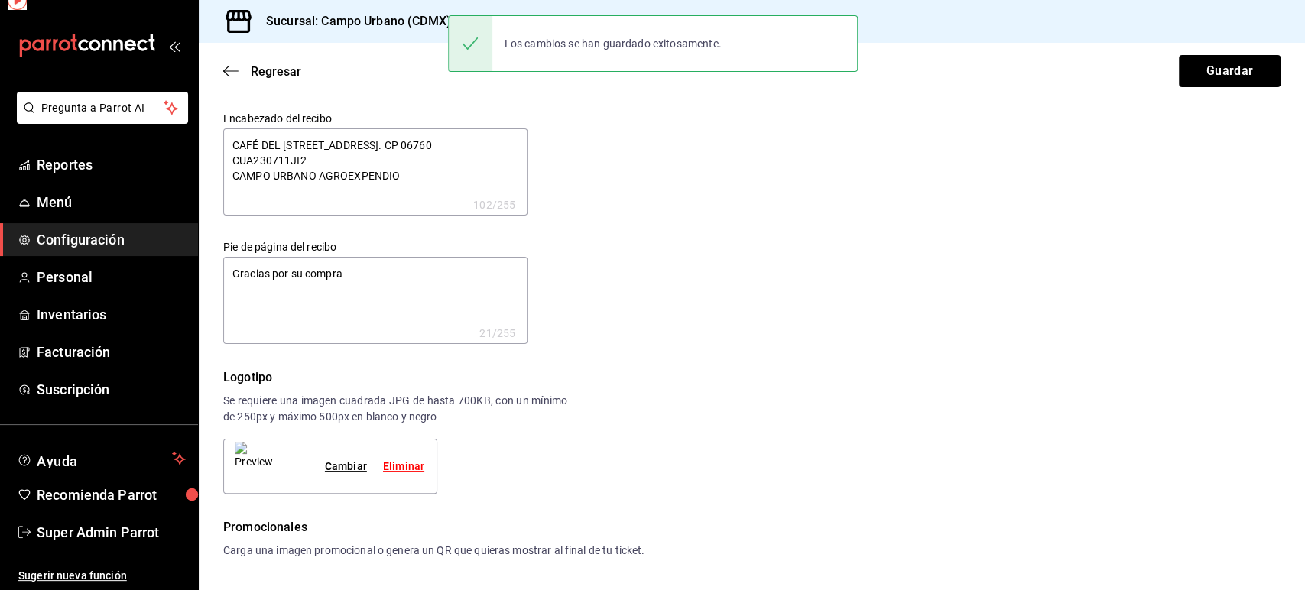
type textarea "x"
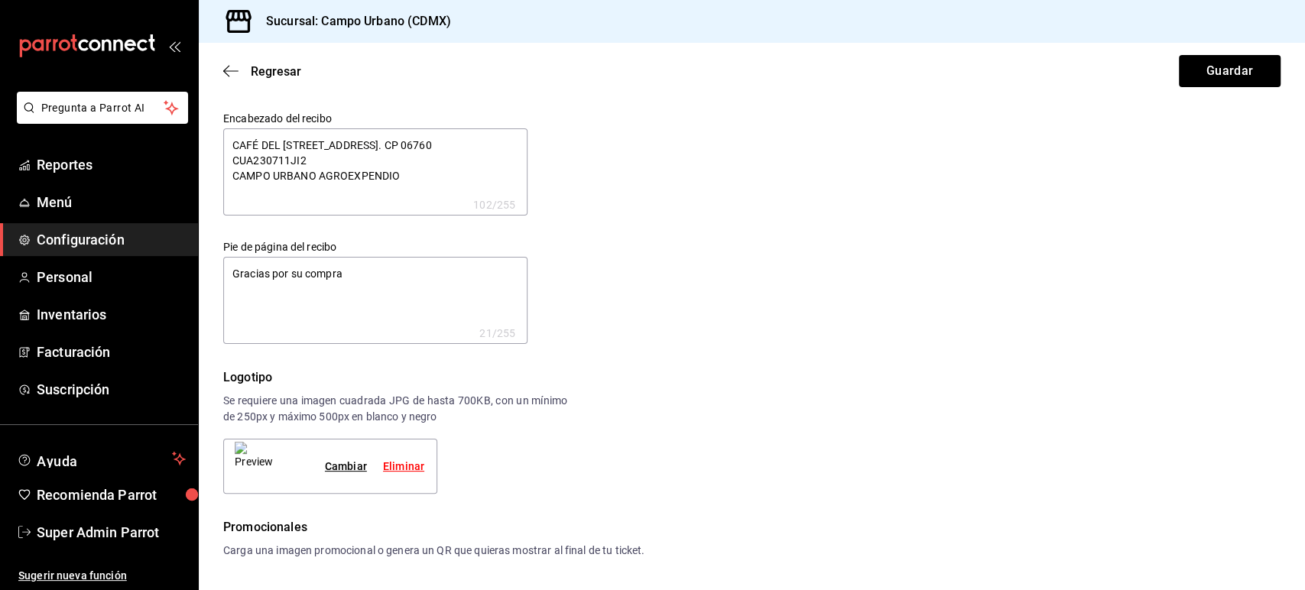
click at [233, 80] on div "Regresar Guardar" at bounding box center [752, 71] width 1106 height 57
click at [233, 77] on icon "button" at bounding box center [230, 71] width 15 height 14
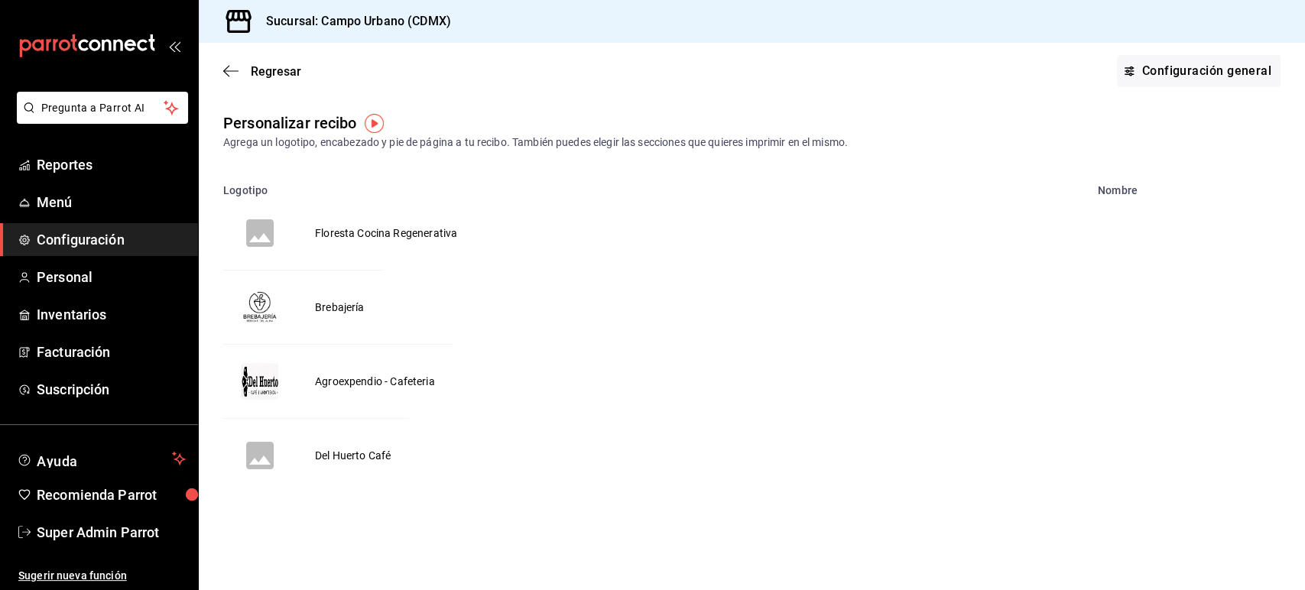
click at [340, 455] on td "Del Huerto Café" at bounding box center [353, 456] width 112 height 74
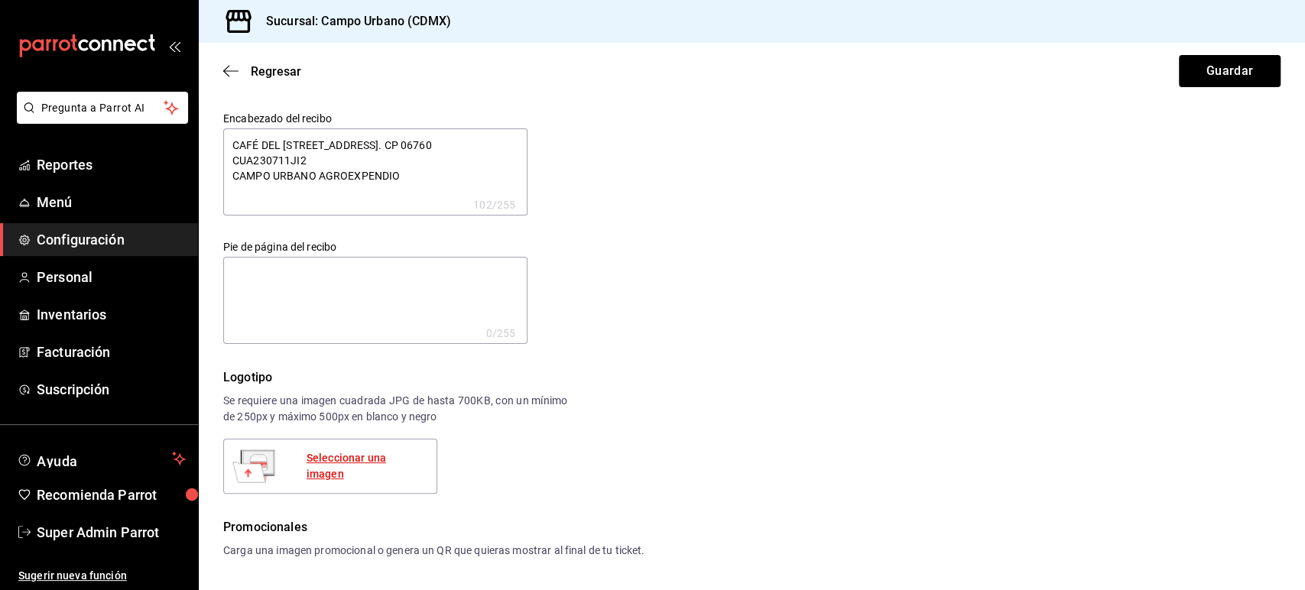
click at [333, 462] on div "Seleccionar una imagen" at bounding box center [366, 466] width 118 height 32
click at [1193, 73] on button "Guardar" at bounding box center [1230, 71] width 102 height 32
type textarea "x"
